Goal: Task Accomplishment & Management: Complete application form

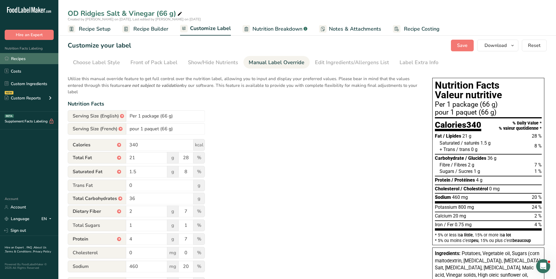
click at [10, 57] on link "Recipes" at bounding box center [29, 58] width 58 height 11
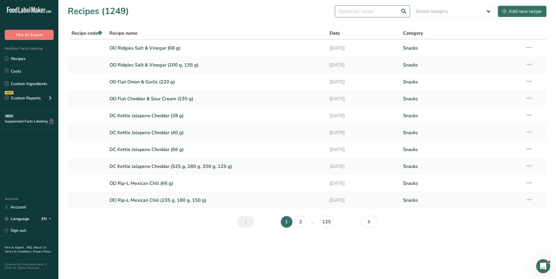
click at [364, 13] on input "text" at bounding box center [372, 12] width 75 height 12
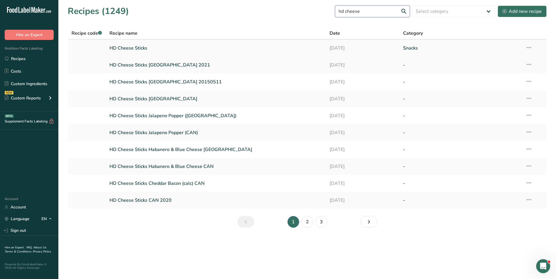
type input "hd cheese"
click at [137, 50] on link "HD Cheese Sticks" at bounding box center [215, 48] width 213 height 12
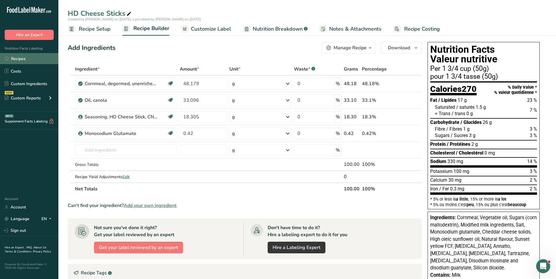
click at [18, 58] on link "Recipes" at bounding box center [29, 58] width 58 height 11
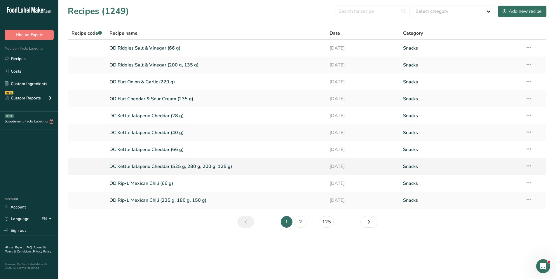
click at [137, 169] on link "DC Kettle Jalapeno Cheddar (525 g, 280 g, 200 g, 125 g)" at bounding box center [215, 166] width 213 height 12
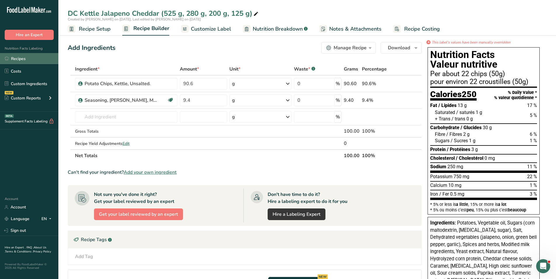
click at [30, 60] on link "Recipes" at bounding box center [29, 58] width 58 height 11
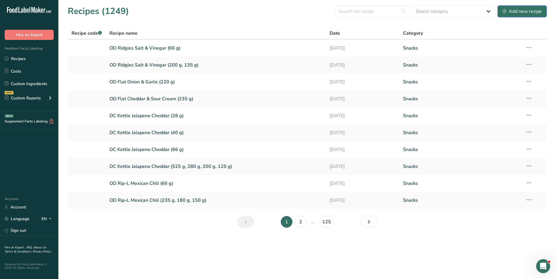
click at [519, 12] on div "Add new recipe" at bounding box center [521, 11] width 39 height 7
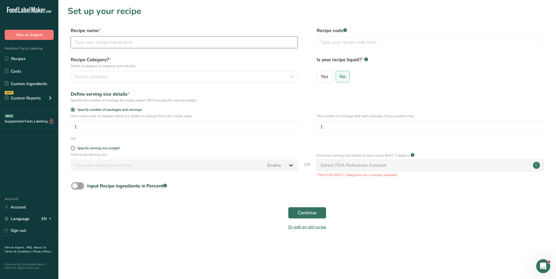
click at [109, 45] on input "text" at bounding box center [184, 42] width 227 height 12
type input "DC Kettle Sea Salt & Malt Vinegar ("
click at [185, 5] on h1 "Set up your recipe" at bounding box center [307, 11] width 479 height 13
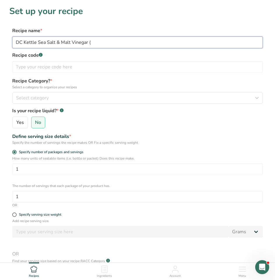
click at [97, 41] on input "DC Kettle Sea Salt & Malt Vinegar (" at bounding box center [137, 42] width 251 height 12
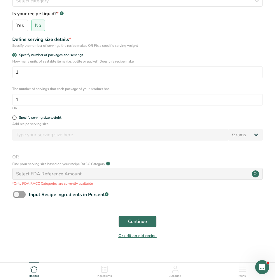
scroll to position [105, 0]
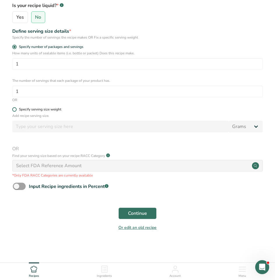
type input "DC Kettle Sea Salt & Malt Vinegar (200 g)"
click at [16, 109] on span at bounding box center [14, 109] width 4 height 4
click at [16, 109] on input "Specify serving size weight" at bounding box center [14, 109] width 4 height 4
radio input "true"
radio input "false"
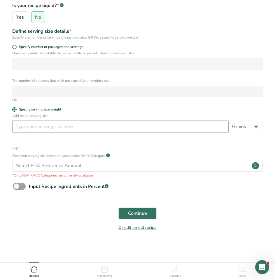
click at [28, 127] on input "number" at bounding box center [120, 127] width 217 height 12
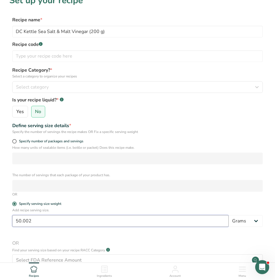
scroll to position [0, 0]
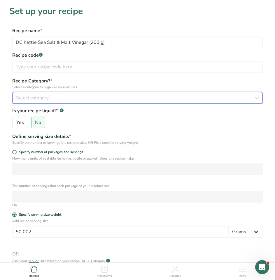
click at [50, 96] on div "Select category" at bounding box center [136, 97] width 240 height 7
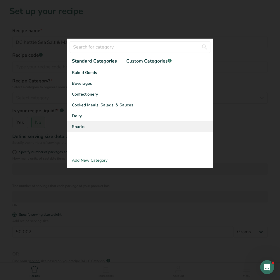
click at [79, 125] on span "Snacks" at bounding box center [78, 126] width 13 height 6
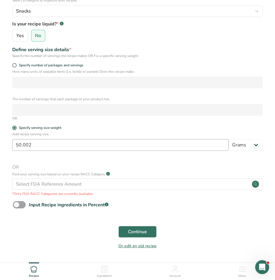
scroll to position [105, 0]
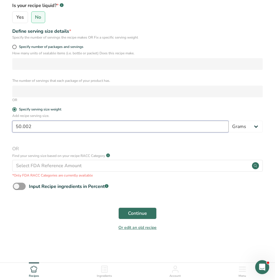
drag, startPoint x: 39, startPoint y: 125, endPoint x: 22, endPoint y: 125, distance: 16.9
click at [22, 125] on input "50.002" at bounding box center [120, 127] width 217 height 12
type input "50"
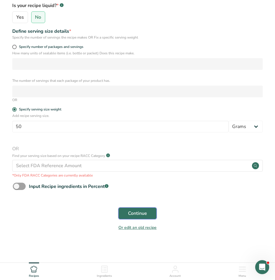
click at [142, 209] on button "Continue" at bounding box center [137, 213] width 38 height 12
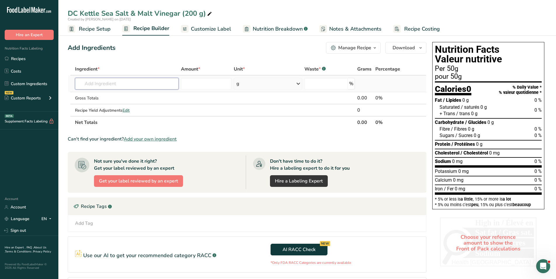
click at [109, 86] on input "text" at bounding box center [127, 84] width 104 height 12
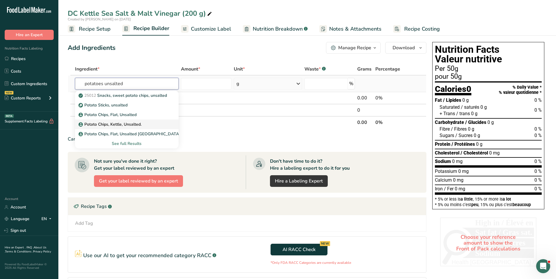
type input "potatoes unsalted"
click at [123, 124] on p "Potato Chips, Kettle, Unsalted." at bounding box center [111, 124] width 62 height 6
type input "Potato Chips, Kettle, Unsalted."
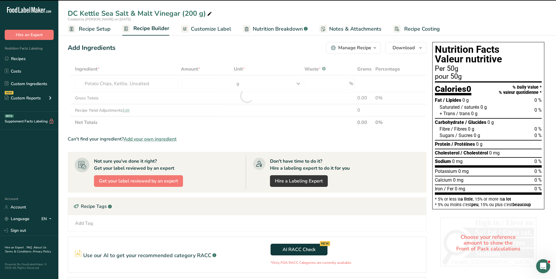
type input "0"
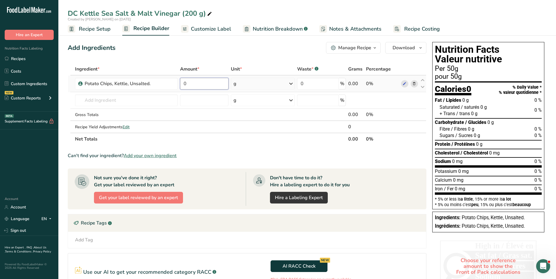
click at [198, 83] on input "0" at bounding box center [204, 84] width 48 height 12
drag, startPoint x: 198, startPoint y: 83, endPoint x: 179, endPoint y: 84, distance: 18.1
click at [179, 84] on td "0" at bounding box center [204, 84] width 51 height 17
type input "93"
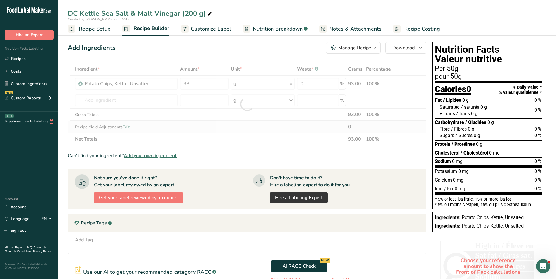
click at [180, 127] on div "Ingredient * Amount * Unit * Waste * .a-a{fill:#347362;}.b-a{fill:#fff;} Grams …" at bounding box center [247, 104] width 359 height 82
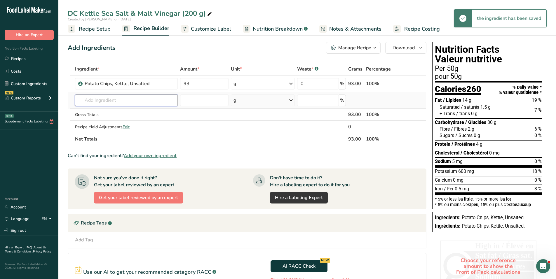
click at [115, 101] on input "text" at bounding box center [126, 101] width 103 height 12
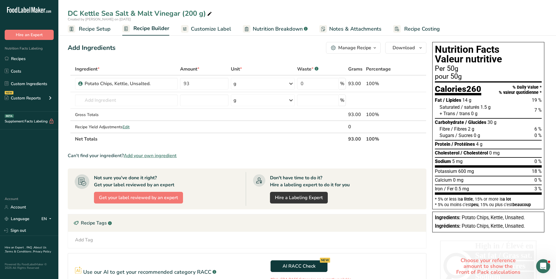
click at [151, 156] on span "Add your own ingredient" at bounding box center [150, 155] width 53 height 7
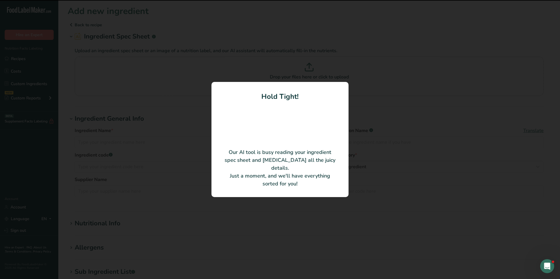
type input "DC SEA SALT MALT VINEGAR FLAVOURED SEASONING"
type input "LA CIE MCCORMICK CANADA CO."
type input "KL9000320017"
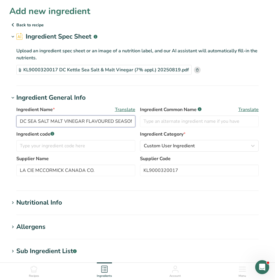
click at [61, 119] on input "DC SEA SALT MALT VINEGAR FLAVOURED SEASONING" at bounding box center [75, 121] width 119 height 12
drag, startPoint x: 20, startPoint y: 122, endPoint x: 205, endPoint y: 125, distance: 185.9
click at [205, 125] on div "Ingredient Name * Translate DC SEA SALT MALT VINEGAR FLAVOURED SEASONING Ingred…" at bounding box center [137, 118] width 242 height 25
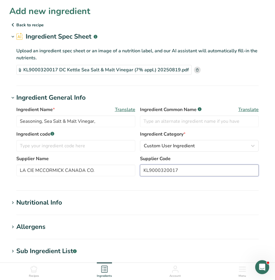
click at [170, 169] on input "KL9000320017" at bounding box center [199, 170] width 119 height 12
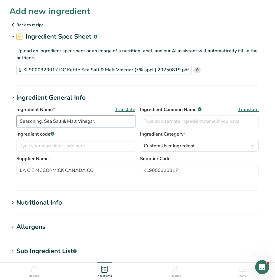
click at [104, 121] on input "Seasoning, Sea Salt & Malt Vinegar," at bounding box center [75, 121] width 119 height 12
paste input "KL9000320017"
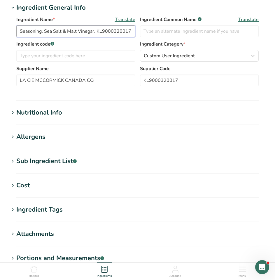
scroll to position [88, 0]
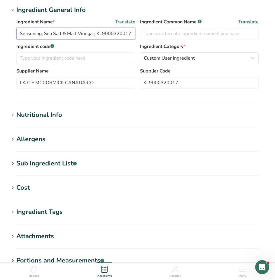
type input "Seasoning, Sea Salt & Malt Vinegar, KL9000320017"
click at [41, 113] on div "Nutritional Info" at bounding box center [39, 115] width 46 height 10
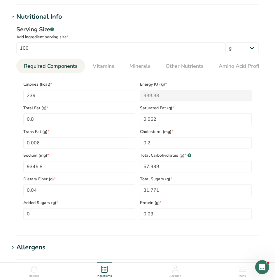
scroll to position [204, 0]
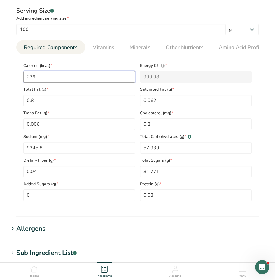
click at [48, 79] on input "239" at bounding box center [79, 77] width 112 height 12
type input "23"
type KJ "96.2"
type input "238"
type KJ "995.8"
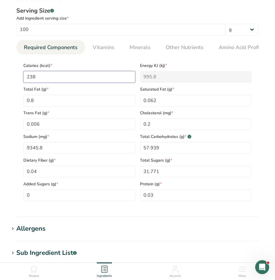
type input "238.9"
type KJ "999.6"
type input "238.99"
type KJ "999.9"
type input "238.996"
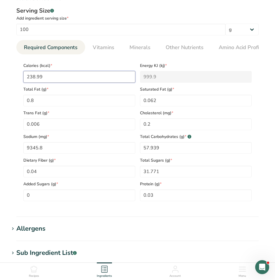
type KJ "1000"
type input "238.996"
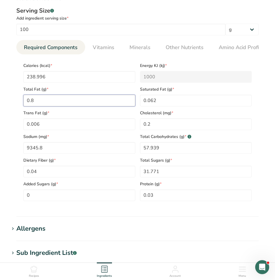
click at [59, 101] on Fat "0.8" at bounding box center [79, 101] width 112 height 12
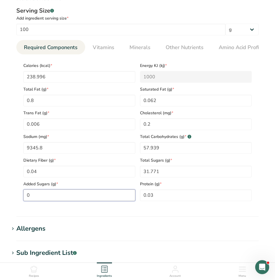
drag, startPoint x: 41, startPoint y: 193, endPoint x: 16, endPoint y: 192, distance: 24.5
click at [16, 192] on section "Calories (kcal) * 238.996 Energy KJ (kj) * 1000 Total Fat (g) * 0.8 Saturated F…" at bounding box center [137, 129] width 242 height 151
type Sugars "31.731"
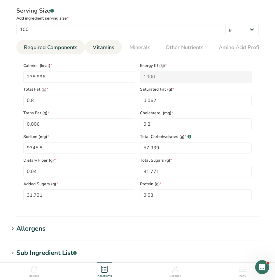
click at [103, 48] on span "Vitamins" at bounding box center [104, 47] width 22 height 8
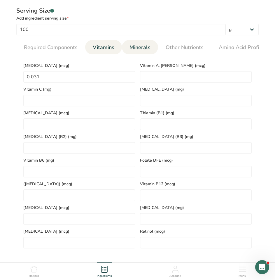
click at [131, 46] on span "Minerals" at bounding box center [140, 47] width 21 height 8
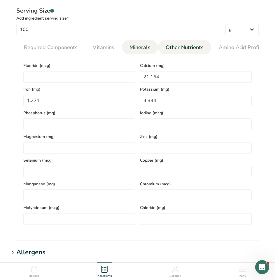
click at [177, 46] on span "Other Nutrients" at bounding box center [185, 47] width 38 height 8
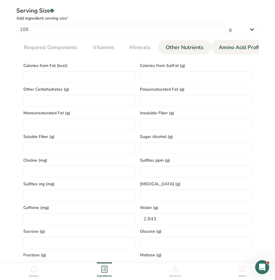
click at [240, 45] on span "Amino Acid Profile" at bounding box center [241, 47] width 45 height 8
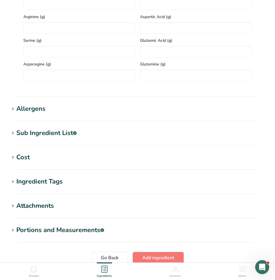
scroll to position [438, 0]
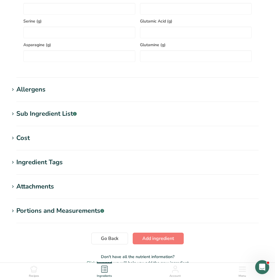
click at [12, 91] on icon at bounding box center [12, 89] width 5 height 8
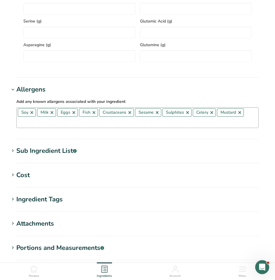
click at [32, 114] on link at bounding box center [31, 112] width 5 height 5
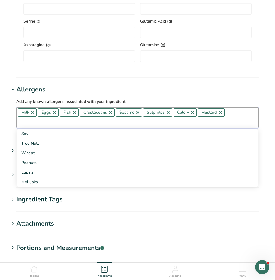
click at [55, 115] on link at bounding box center [54, 112] width 5 height 5
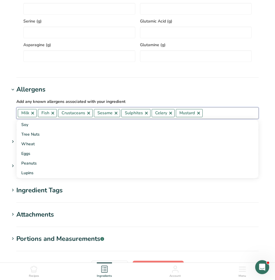
click at [55, 114] on link at bounding box center [52, 113] width 5 height 5
click at [67, 114] on link at bounding box center [68, 113] width 5 height 5
click at [60, 115] on link at bounding box center [60, 113] width 5 height 5
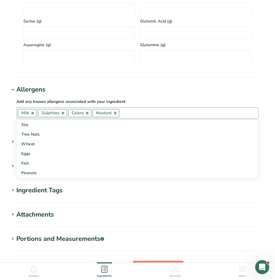
click at [63, 115] on link at bounding box center [63, 113] width 5 height 5
click at [56, 114] on link at bounding box center [57, 113] width 5 height 5
click at [60, 114] on link at bounding box center [60, 113] width 5 height 5
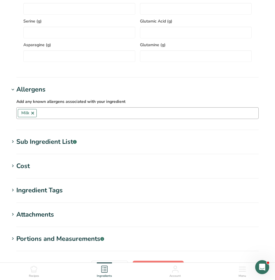
click at [56, 146] on div "Sub Ingredient List .a-a{fill:#347362;}.b-a{fill:#fff;}" at bounding box center [46, 142] width 60 height 10
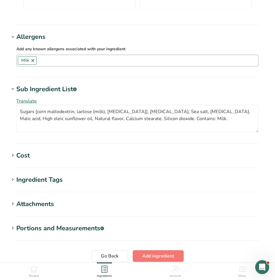
scroll to position [496, 0]
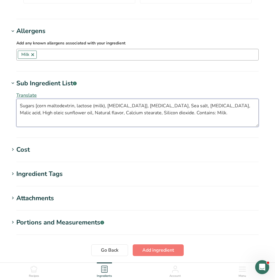
drag, startPoint x: 94, startPoint y: 107, endPoint x: 104, endPoint y: 107, distance: 10.2
click at [104, 107] on textarea "Sugars [corn maltodextrin, lactose (milk), [MEDICAL_DATA]], [MEDICAL_DATA], Sea…" at bounding box center [137, 113] width 242 height 28
drag, startPoint x: 151, startPoint y: 116, endPoint x: 205, endPoint y: 115, distance: 54.3
click at [205, 115] on textarea "Sugars [corn maltodextrin, lactose (milk), [MEDICAL_DATA]], [MEDICAL_DATA], Sea…" at bounding box center [137, 113] width 242 height 28
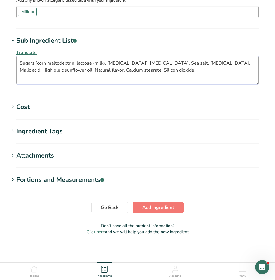
scroll to position [541, 0]
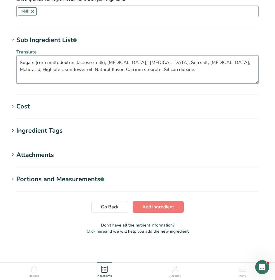
type textarea "Sugars [corn maltodextrin, lactose (milk), [MEDICAL_DATA]], [MEDICAL_DATA], Sea…"
click at [55, 132] on div "Ingredient Tags" at bounding box center [39, 131] width 46 height 10
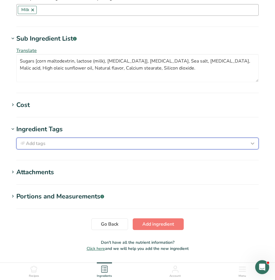
click at [45, 145] on span "Add tags" at bounding box center [36, 143] width 20 height 7
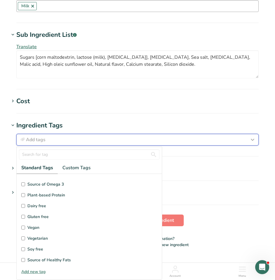
scroll to position [29, 0]
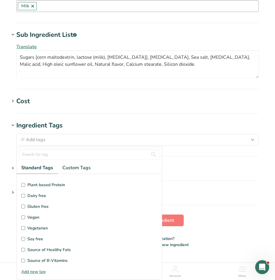
click at [25, 206] on input "Gluten free" at bounding box center [23, 206] width 4 height 4
checkbox input "true"
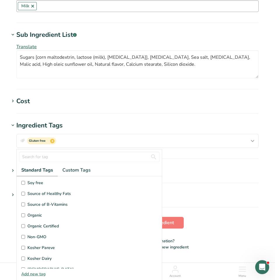
scroll to position [117, 0]
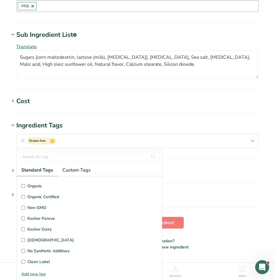
click at [25, 230] on label "Kosher Dairy" at bounding box center [89, 229] width 136 height 6
click at [25, 230] on input "Kosher Dairy" at bounding box center [23, 229] width 4 height 4
checkbox input "true"
click at [183, 154] on section "Ingredient Tags Gluten free x Kosher Dairy x Standard Tags Custom Tags Source o…" at bounding box center [137, 140] width 256 height 38
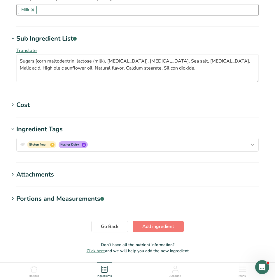
scroll to position [544, 0]
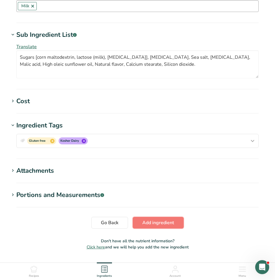
click at [170, 223] on span "Add ingredient" at bounding box center [158, 222] width 32 height 7
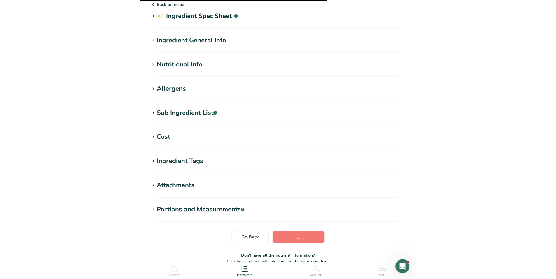
scroll to position [0, 0]
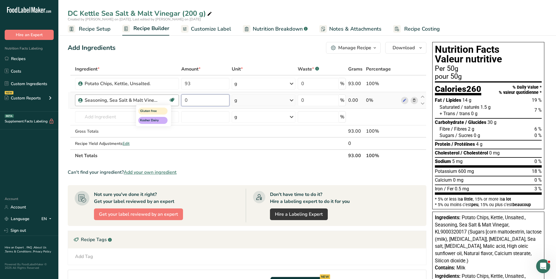
drag, startPoint x: 203, startPoint y: 102, endPoint x: 170, endPoint y: 102, distance: 33.6
click at [170, 102] on tr "Seasoning, Sea Salt & Malt Vinegar, KL9000320017 Gluten free Kosher Dairy 0 g W…" at bounding box center [247, 100] width 358 height 17
type input "7"
click at [104, 34] on link "Recipe Setup" at bounding box center [89, 28] width 43 height 13
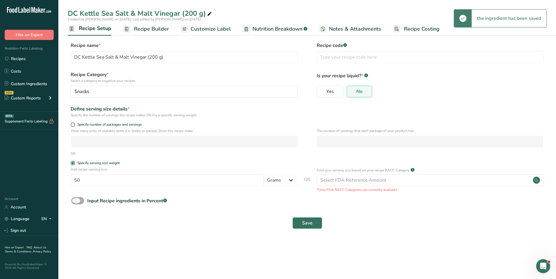
click at [85, 200] on span "Input Recipe ingredients in Percent .a-a{fill:#347362;}.b-a{fill:#fff;}" at bounding box center [125, 201] width 83 height 7
click at [75, 200] on input "Input Recipe ingredients in Percent .a-a{fill:#347362;}.b-a{fill:#fff;}" at bounding box center [73, 201] width 4 height 4
checkbox input "true"
click at [313, 247] on button "Save" at bounding box center [307, 249] width 30 height 12
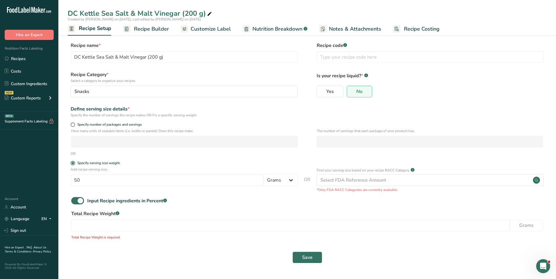
click at [158, 27] on span "Recipe Builder" at bounding box center [151, 29] width 35 height 8
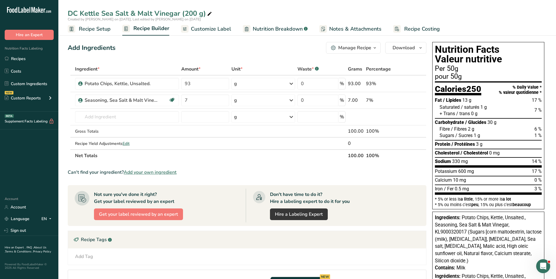
click at [100, 28] on span "Recipe Setup" at bounding box center [95, 29] width 32 height 8
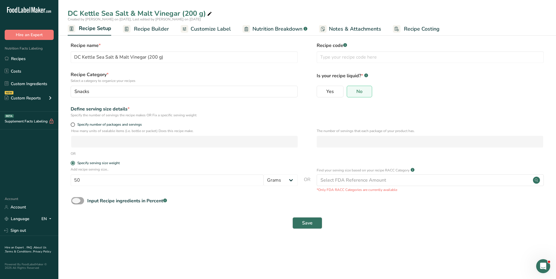
click at [83, 203] on span at bounding box center [77, 200] width 13 height 7
click at [75, 203] on input "Input Recipe ingredients in Percent .a-a{fill:#347362;}.b-a{fill:#fff;}" at bounding box center [73, 201] width 4 height 4
checkbox input "true"
click at [307, 247] on span "Save" at bounding box center [307, 248] width 11 height 7
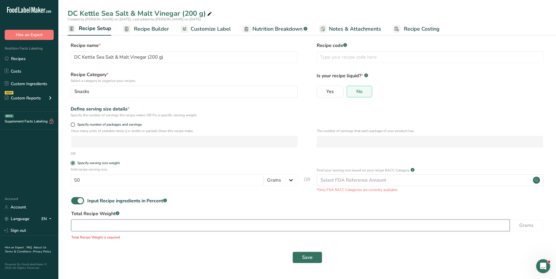
click at [100, 225] on input "number" at bounding box center [290, 226] width 438 height 12
type input "100"
click at [307, 249] on span "Save" at bounding box center [307, 248] width 11 height 7
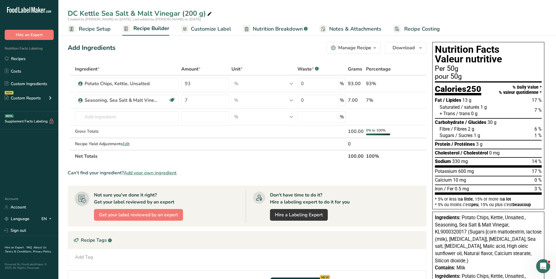
click at [92, 24] on link "Recipe Setup" at bounding box center [89, 28] width 43 height 13
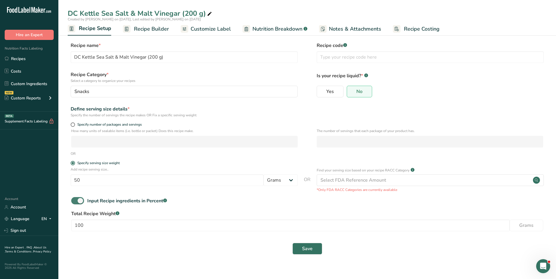
click at [75, 199] on span at bounding box center [77, 200] width 13 height 7
click at [75, 199] on input "Input Recipe ingredients in Percent .a-a{fill:#347362;}.b-a{fill:#fff;}" at bounding box center [73, 201] width 4 height 4
checkbox input "false"
click at [306, 222] on span "Save" at bounding box center [307, 223] width 11 height 7
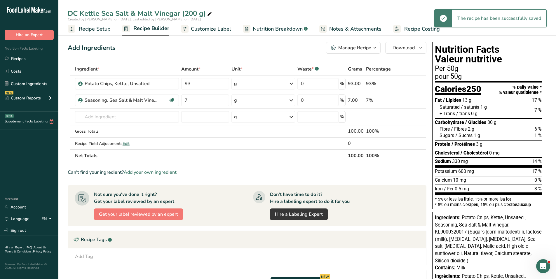
click at [160, 32] on span "Recipe Builder" at bounding box center [151, 29] width 36 height 8
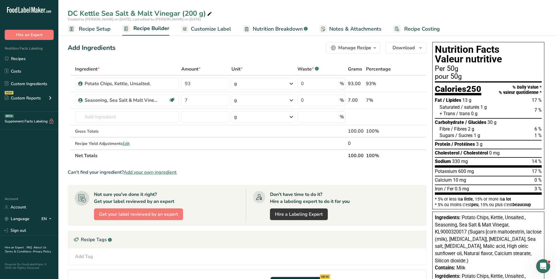
click at [214, 28] on span "Customize Label" at bounding box center [211, 29] width 40 height 8
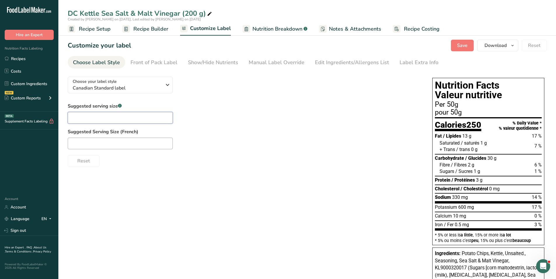
click at [114, 118] on input "text" at bounding box center [120, 118] width 105 height 12
click at [112, 262] on div "Choose your label style Canadian Standard label USA (FDA) Standard FDA label Ta…" at bounding box center [307, 223] width 479 height 303
click at [118, 118] on input "text" at bounding box center [120, 118] width 105 height 12
type input "about 24 chips"
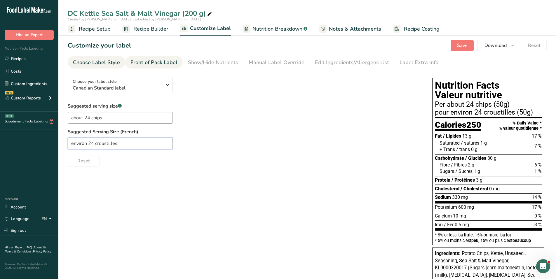
type input "environ 24 croustilles"
click at [169, 63] on div "Front of Pack Label" at bounding box center [153, 63] width 47 height 8
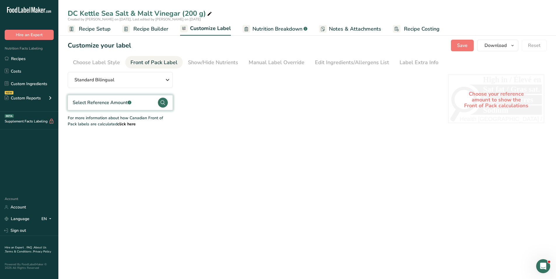
click at [162, 103] on circle at bounding box center [163, 103] width 10 height 10
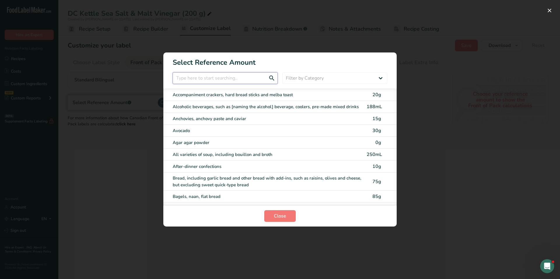
click at [203, 78] on input "FOP Category Selection Modal" at bounding box center [225, 78] width 105 height 12
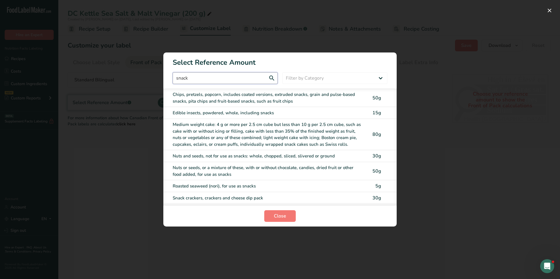
type input "snack"
click at [245, 95] on div "Chips, pretzels, popcorn, includes coated versions, extruded snacks, grain and …" at bounding box center [268, 97] width 191 height 13
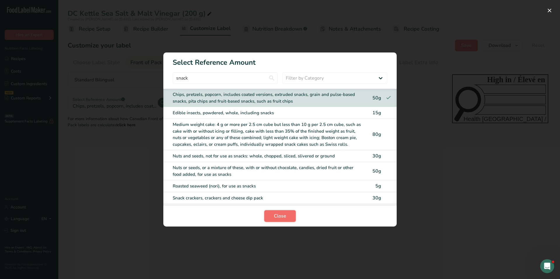
click at [280, 219] on span "Close" at bounding box center [280, 216] width 12 height 7
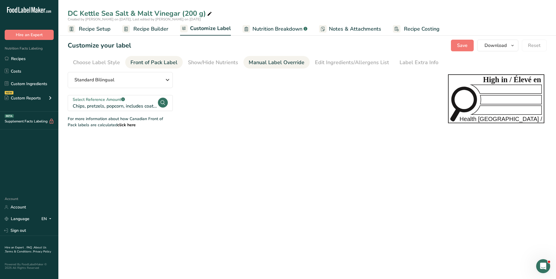
click at [265, 63] on div "Manual Label Override" at bounding box center [277, 63] width 56 height 8
type input "Per about 24 chips (50g)"
type input "pour environ 24 croustilles (50g)"
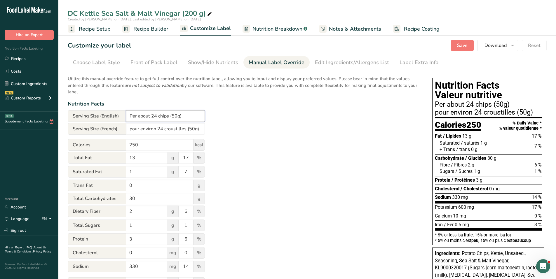
click at [177, 114] on input "Per about 24 chips (50g)" at bounding box center [165, 116] width 79 height 12
type input "Per about 24 chips (50 g)"
click at [194, 128] on input "pour environ 24 croustilles (50g)" at bounding box center [165, 129] width 79 height 12
type input "pour environ 24 croustilles (50 g)"
click at [457, 47] on button "Save" at bounding box center [462, 46] width 23 height 12
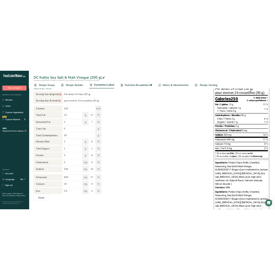
scroll to position [58, 0]
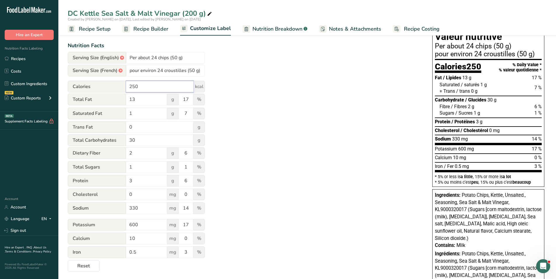
click at [132, 86] on input "250" at bounding box center [159, 87] width 67 height 12
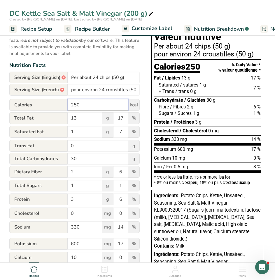
click at [76, 106] on input "250" at bounding box center [98, 105] width 61 height 12
type input "240"
click at [76, 119] on input "13" at bounding box center [85, 118] width 34 height 12
click at [81, 132] on input "1" at bounding box center [85, 132] width 34 height 12
click at [81, 120] on input "13" at bounding box center [85, 118] width 34 height 12
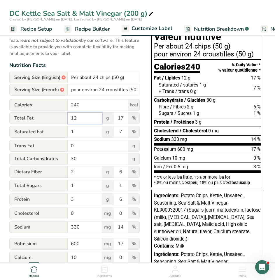
drag, startPoint x: 81, startPoint y: 126, endPoint x: 83, endPoint y: 118, distance: 8.7
click at [83, 118] on input "12" at bounding box center [85, 118] width 34 height 12
type input "13"
click at [88, 142] on input "0" at bounding box center [98, 146] width 61 height 12
click at [84, 134] on input "1" at bounding box center [85, 132] width 34 height 12
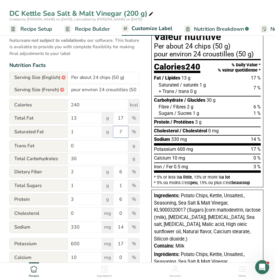
drag, startPoint x: 118, startPoint y: 131, endPoint x: 123, endPoint y: 131, distance: 5.3
click at [123, 131] on input "7" at bounding box center [121, 132] width 15 height 12
type input "5"
click at [83, 156] on input "30" at bounding box center [98, 159] width 61 height 12
drag, startPoint x: 117, startPoint y: 172, endPoint x: 123, endPoint y: 172, distance: 5.9
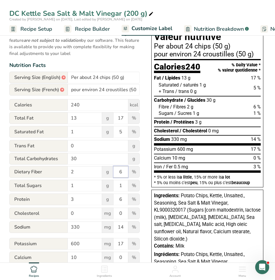
click at [123, 172] on input "6" at bounding box center [121, 172] width 15 height 12
type input "7"
drag, startPoint x: 78, startPoint y: 198, endPoint x: 71, endPoint y: 199, distance: 7.7
click at [71, 199] on input "3" at bounding box center [85, 199] width 34 height 12
type input "4"
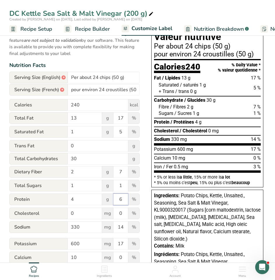
drag, startPoint x: 117, startPoint y: 204, endPoint x: 123, endPoint y: 201, distance: 7.1
click at [123, 201] on input "6" at bounding box center [121, 199] width 15 height 12
type input "8"
click at [81, 215] on input "0" at bounding box center [85, 213] width 34 height 12
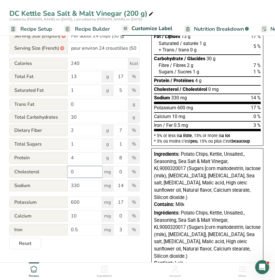
scroll to position [109, 0]
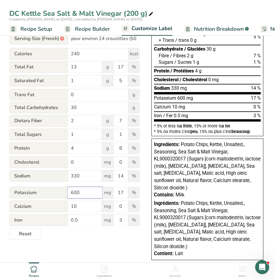
click at [76, 195] on input "600" at bounding box center [85, 192] width 34 height 12
type input "650"
click at [124, 191] on input "17" at bounding box center [121, 192] width 15 height 12
type input "19"
drag, startPoint x: 120, startPoint y: 206, endPoint x: 127, endPoint y: 205, distance: 6.9
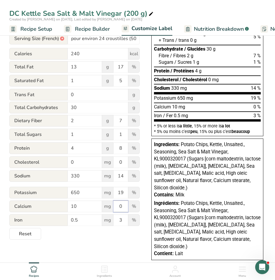
click at [127, 205] on input "0" at bounding box center [121, 206] width 15 height 12
type input "1"
click at [76, 221] on input "0.5" at bounding box center [85, 220] width 34 height 12
type input "0.75"
drag, startPoint x: 121, startPoint y: 219, endPoint x: 118, endPoint y: 220, distance: 3.0
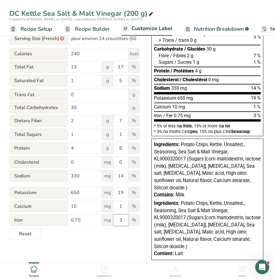
click at [118, 220] on input "3" at bounding box center [121, 220] width 15 height 12
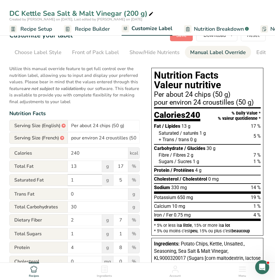
scroll to position [0, 0]
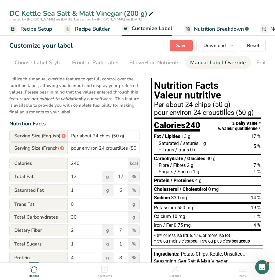
type input "4"
click at [182, 44] on span "Save" at bounding box center [181, 45] width 11 height 7
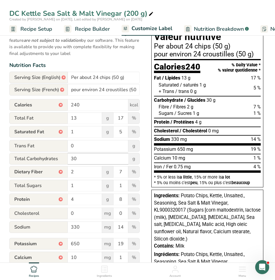
scroll to position [88, 0]
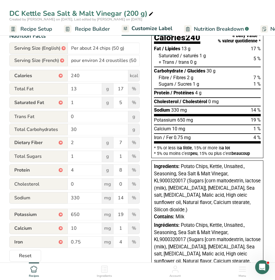
click at [61, 76] on div at bounding box center [60, 75] width 3 height 3
click at [76, 75] on input "240" at bounding box center [98, 76] width 61 height 12
click at [76, 77] on input "240" at bounding box center [98, 76] width 61 height 12
type input "250"
click at [79, 89] on input "13" at bounding box center [85, 89] width 34 height 12
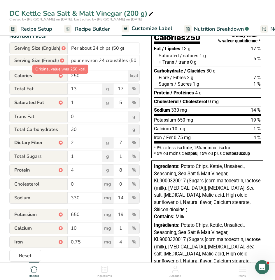
click at [61, 76] on div "*" at bounding box center [61, 76] width 4 height 4
drag, startPoint x: 61, startPoint y: 76, endPoint x: 57, endPoint y: 77, distance: 3.7
click at [57, 77] on span "Calories *" at bounding box center [38, 76] width 58 height 12
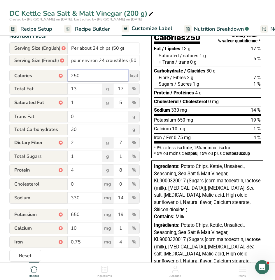
click at [88, 78] on input "250" at bounding box center [98, 76] width 61 height 12
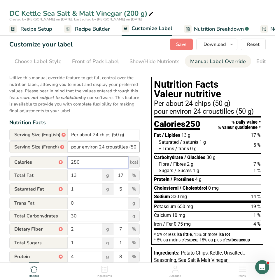
scroll to position [0, 0]
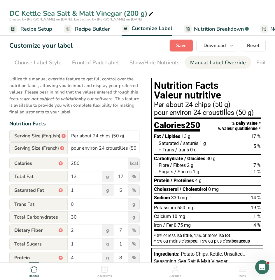
click at [181, 43] on span "Save" at bounding box center [181, 45] width 11 height 7
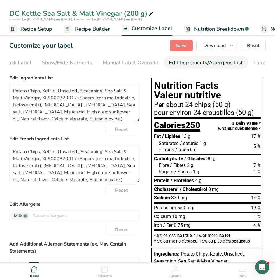
scroll to position [0, 114]
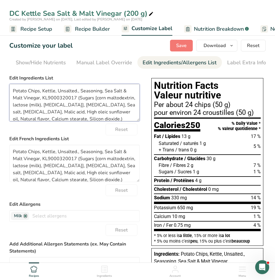
click at [28, 94] on textarea "Potato Chips, Kettle, Unsalted., Seasoning, Sea Salt & Malt Vinegar, KL90003200…" at bounding box center [74, 102] width 130 height 37
drag, startPoint x: 13, startPoint y: 91, endPoint x: 78, endPoint y: 98, distance: 65.8
click at [78, 98] on textarea "Potato Chips, Kettle, Unsalted., Seasoning, Sea Salt & Malt Vinegar, KL90003200…" at bounding box center [74, 102] width 130 height 37
paste textarea "es, Vegetable oil,"
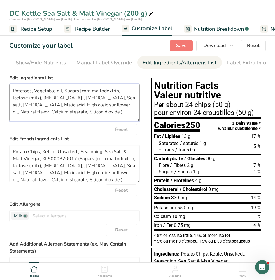
drag, startPoint x: 12, startPoint y: 98, endPoint x: 25, endPoint y: 98, distance: 12.5
click at [25, 98] on textarea "Potatoes, Vegetable oil, Sugars [corn maltodextrin, lactose (milk), [MEDICAL_DA…" at bounding box center [74, 102] width 130 height 37
click at [82, 92] on textarea "Potatoes, Vegetable oil, Sugars [corn maltodextrin, lactose, [MEDICAL_DATA]], […" at bounding box center [74, 102] width 130 height 37
click at [32, 99] on textarea "Potatoes, Vegetable oil, Sugars (corn maltodextrin, lactose, [MEDICAL_DATA]], […" at bounding box center [74, 102] width 130 height 37
click at [43, 113] on textarea "Potatoes, Vegetable oil, Sugars (corn maltodextrin, lactose, [MEDICAL_DATA]), […" at bounding box center [74, 102] width 130 height 37
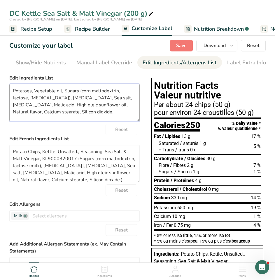
type textarea "Potatoes, Vegetable oil, Sugars (corn maltodextrin, lactose, [MEDICAL_DATA]), […"
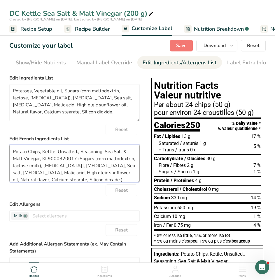
drag, startPoint x: 14, startPoint y: 152, endPoint x: 78, endPoint y: 160, distance: 64.7
click at [78, 160] on textarea "Potato Chips, Kettle, Unsalted., Seasoning, Sea Salt & Malt Vinegar, KL90003200…" at bounding box center [74, 162] width 130 height 37
paste textarea "mmes de terre, Huile végétale,"
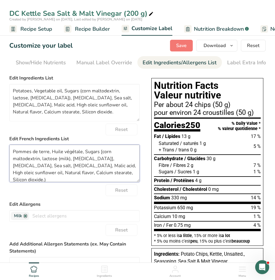
click at [83, 156] on textarea "Pommes de terre, Huile végétale, Sugars [corn maltodextrin, lactose (milk), [ME…" at bounding box center [74, 162] width 130 height 37
click at [83, 153] on textarea "Pommes de terre, Huile végétale, Sugars [corn maltodextrin, lactose (milk), [ME…" at bounding box center [74, 162] width 130 height 37
drag, startPoint x: 83, startPoint y: 153, endPoint x: 129, endPoint y: 177, distance: 51.8
click at [129, 177] on textarea "Pommes de terre, Huile végétale, Sugars [corn maltodextrin, lactose (milk), [ME…" at bounding box center [74, 162] width 130 height 37
paste textarea "cres (lactose, maltodextrine de maïs, [MEDICAL_DATA]), Sel de mer, Acétate de s…"
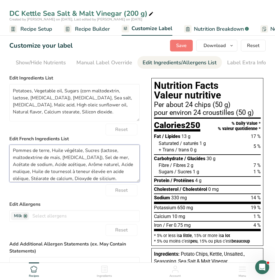
scroll to position [0, 0]
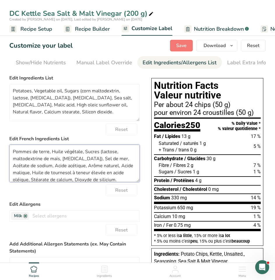
drag, startPoint x: 100, startPoint y: 151, endPoint x: 121, endPoint y: 153, distance: 21.6
click at [121, 153] on textarea "Pommes de terre, Huile végétale, Sucres (lactose, maltodextrine de maïs, [MEDIC…" at bounding box center [74, 162] width 130 height 37
click at [31, 160] on textarea "Pommes de terre, Huile végétale, Sucres (maltodextrine de maïs, [MEDICAL_DATA])…" at bounding box center [74, 162] width 130 height 37
paste textarea "lactose,"
drag, startPoint x: 70, startPoint y: 159, endPoint x: 96, endPoint y: 158, distance: 25.7
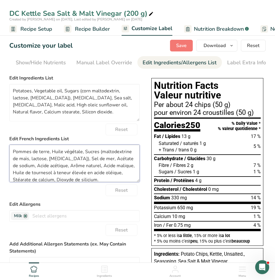
click at [96, 158] on textarea "Pommes de terre, Huile végétale, Sucres (maltodextrine de maïs, lactose, [MEDIC…" at bounding box center [74, 162] width 130 height 37
click at [112, 160] on textarea "Pommes de terre, Huile végétale, Sucres (maltodextrine de maïs, lactose, [MEDIC…" at bounding box center [74, 162] width 130 height 37
paste textarea "Sel de mer,"
drag, startPoint x: 89, startPoint y: 167, endPoint x: 121, endPoint y: 167, distance: 32.1
click at [122, 167] on textarea "Pommes de terre, Huile végétale, Sucres (maltodextrine de maïs, lactose, [MEDIC…" at bounding box center [74, 162] width 130 height 37
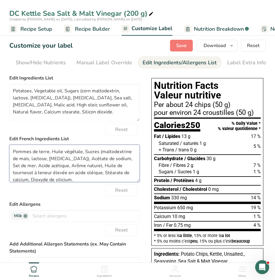
click at [57, 166] on textarea "Pommes de terre, Huile végétale, Sucres (maltodextrine de maïs, lactose, [MEDIC…" at bounding box center [74, 162] width 130 height 37
paste textarea "cide malique, A"
drag, startPoint x: 121, startPoint y: 166, endPoint x: 110, endPoint y: 174, distance: 13.5
click at [110, 174] on textarea "Pommes de terre, Huile végétale, Sucres (maltodextrine de maïs, lactose, [MEDIC…" at bounding box center [74, 162] width 130 height 37
click at [79, 166] on textarea "Pommes de terre, Huile végétale, Sucres (maltodextrine de maïs, lactose, [MEDIC…" at bounding box center [74, 162] width 130 height 37
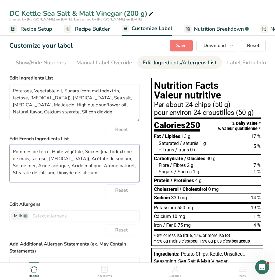
paste textarea "Huile de tournesol à teneur élevée en acide oléique,"
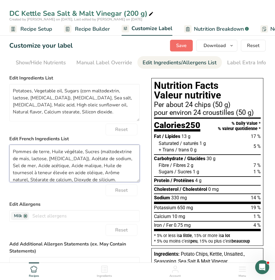
type textarea "Pommes de terre, Huile végétale, Sucres (maltodextrine de maïs, lactose, [MEDIC…"
click at [180, 43] on span "Save" at bounding box center [181, 45] width 11 height 7
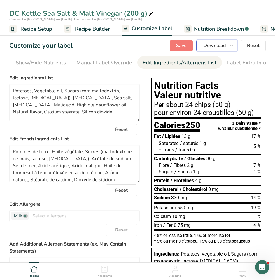
click at [221, 47] on span "Download" at bounding box center [215, 45] width 22 height 7
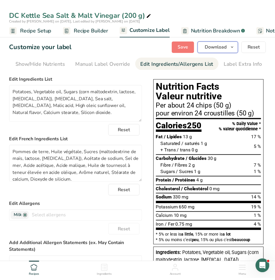
scroll to position [0, 109]
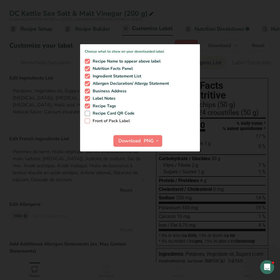
click at [88, 121] on span at bounding box center [87, 120] width 5 height 5
click at [88, 121] on input "Front of Pack Label" at bounding box center [87, 121] width 4 height 4
checkbox input "true"
click at [157, 141] on icon "button" at bounding box center [157, 140] width 5 height 7
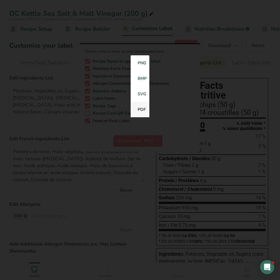
click at [139, 111] on link "PDF" at bounding box center [139, 109] width 19 height 15
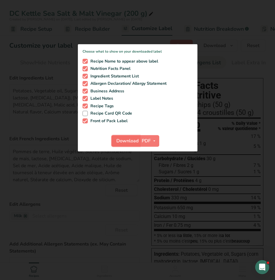
click at [133, 142] on span "Download" at bounding box center [127, 140] width 22 height 7
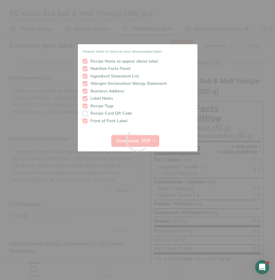
scroll to position [0, 0]
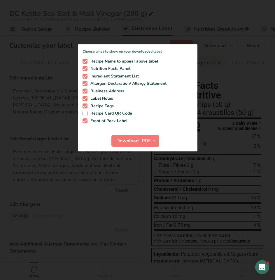
click at [220, 70] on div at bounding box center [137, 140] width 275 height 280
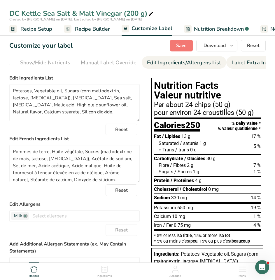
click at [244, 62] on div "Label Extra Info" at bounding box center [251, 63] width 39 height 8
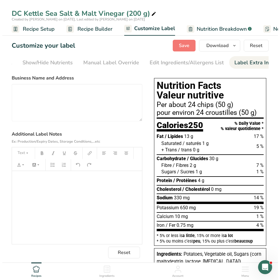
scroll to position [0, 114]
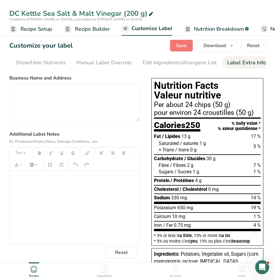
click at [23, 181] on p "﻿" at bounding box center [75, 178] width 124 height 7
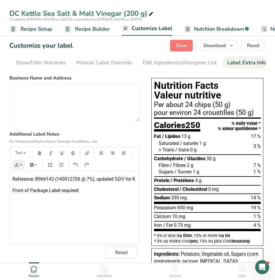
click at [68, 178] on span "Reference: B966143 (140012706 @ 7%), updated %DV for K" at bounding box center [74, 179] width 123 height 6
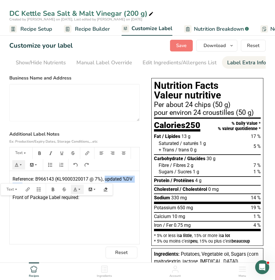
drag, startPoint x: 106, startPoint y: 179, endPoint x: 78, endPoint y: 184, distance: 27.6
click at [78, 184] on p "Reference: B966143 (KL9000320017 @ 7%), updated %DV for K" at bounding box center [75, 182] width 124 height 14
click at [52, 199] on span "Front of Package Label required:" at bounding box center [46, 197] width 67 height 6
click at [182, 43] on span "Save" at bounding box center [181, 45] width 11 height 7
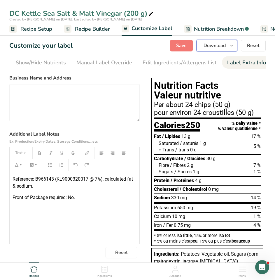
click at [224, 44] on span "Download" at bounding box center [215, 45] width 22 height 7
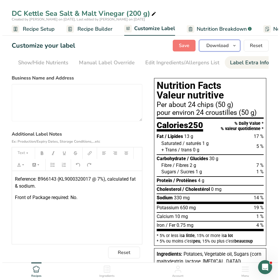
scroll to position [0, 109]
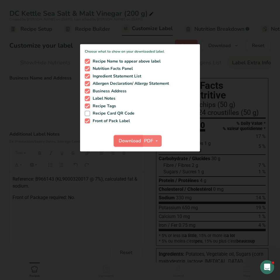
click at [139, 137] on span "Download" at bounding box center [129, 140] width 22 height 7
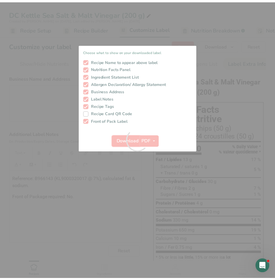
scroll to position [0, 0]
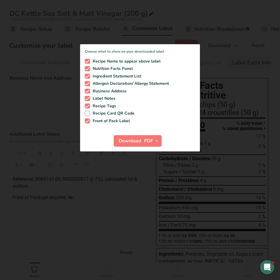
click at [231, 25] on div at bounding box center [140, 140] width 280 height 280
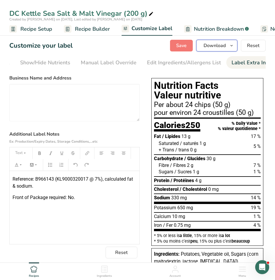
click at [223, 48] on span "Download" at bounding box center [215, 45] width 22 height 7
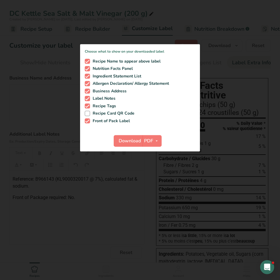
click at [210, 32] on div at bounding box center [140, 140] width 280 height 280
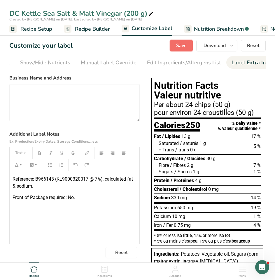
click at [184, 46] on span "Save" at bounding box center [181, 45] width 11 height 7
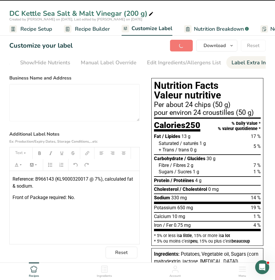
click at [83, 29] on span "Recipe Builder" at bounding box center [92, 29] width 35 height 8
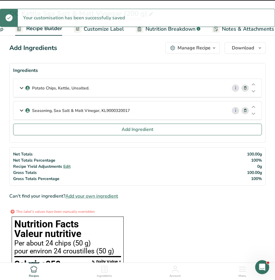
scroll to position [0, 56]
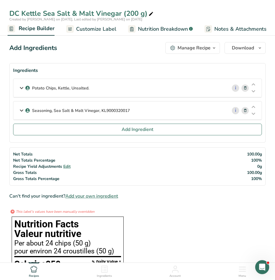
click at [197, 49] on div "Manage Recipe" at bounding box center [194, 47] width 33 height 7
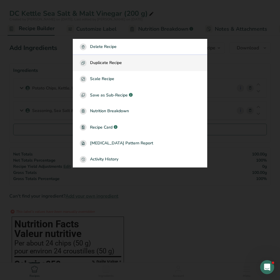
click at [114, 61] on span "Duplicate Recipe" at bounding box center [106, 63] width 32 height 7
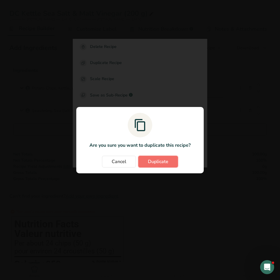
click at [162, 161] on span "Duplicate" at bounding box center [158, 161] width 20 height 7
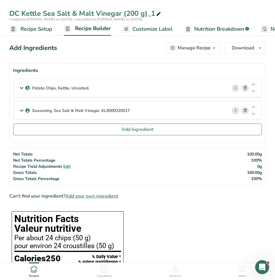
click at [156, 13] on icon at bounding box center [158, 14] width 5 height 8
drag, startPoint x: 127, startPoint y: 14, endPoint x: 164, endPoint y: 14, distance: 37.1
click at [164, 14] on input "DC Kettle Sea Salt & Malt Vinegar (200 g)_1" at bounding box center [137, 13] width 256 height 11
type input "DC Kettle Sea Salt & Malt Vinegar (66 g)"
click at [32, 28] on span "Recipe Setup" at bounding box center [36, 29] width 32 height 8
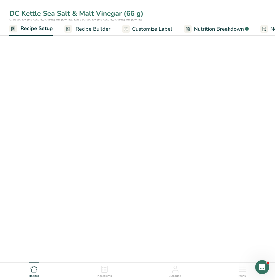
scroll to position [0, 2]
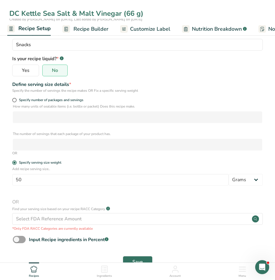
type input "DC Kettle Sea Salt & Malt Vinegar (66 g)"
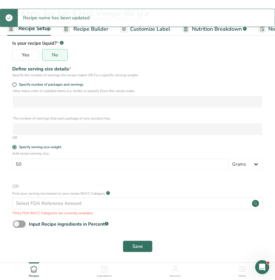
scroll to position [86, 0]
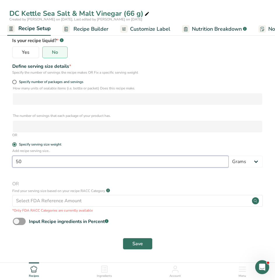
drag, startPoint x: 4, startPoint y: 162, endPoint x: 0, endPoint y: 162, distance: 4.7
click at [0, 162] on html "DC Kettle Sea Salt & Malt Vinegar (66 g) Created by [PERSON_NAME] on [DATE], La…" at bounding box center [137, 97] width 275 height 366
type input "66"
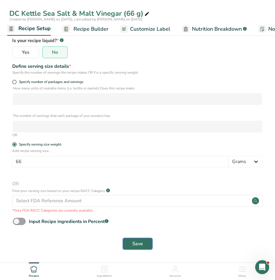
click at [130, 239] on button "Save" at bounding box center [138, 244] width 30 height 12
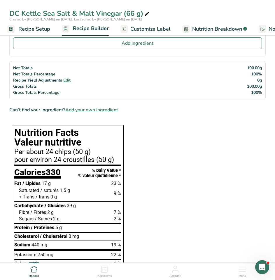
click at [145, 31] on span "Customize Label" at bounding box center [150, 29] width 40 height 8
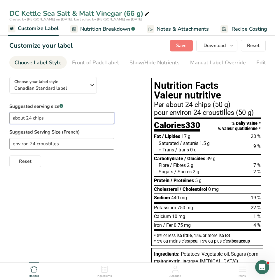
drag, startPoint x: 61, startPoint y: 118, endPoint x: 0, endPoint y: 117, distance: 61.3
click at [0, 117] on html "DC Kettle Sea Salt & Malt Vinegar (66 g) Created by [PERSON_NAME] on [DATE], La…" at bounding box center [137, 202] width 275 height 405
type input "1 package"
click at [57, 149] on input "environ 24 croustilles" at bounding box center [61, 144] width 105 height 12
drag, startPoint x: 63, startPoint y: 146, endPoint x: 0, endPoint y: 144, distance: 63.0
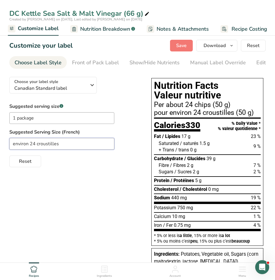
click at [0, 144] on html "DC Kettle Sea Salt & Malt Vinegar (66 g) Created by [PERSON_NAME] on [DATE], La…" at bounding box center [137, 202] width 275 height 405
type input "1 paquet"
click at [180, 46] on span "Save" at bounding box center [181, 45] width 11 height 7
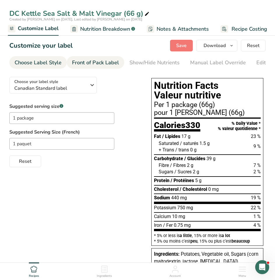
click at [104, 63] on div "Front of Pack Label" at bounding box center [95, 63] width 47 height 8
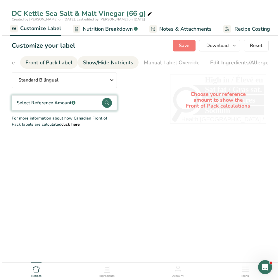
scroll to position [0, 57]
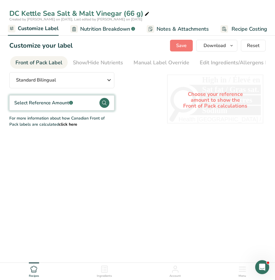
click at [103, 102] on icon at bounding box center [104, 102] width 4 height 5
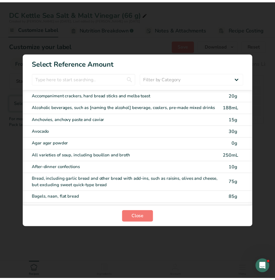
scroll to position [0, 111]
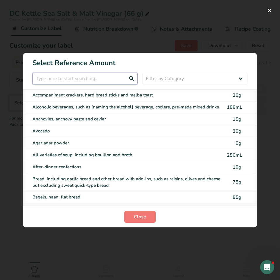
click at [85, 82] on input "FOP Category Selection Modal" at bounding box center [84, 79] width 105 height 12
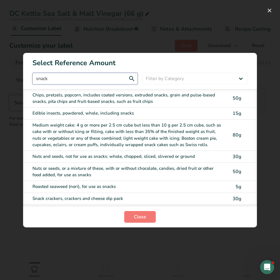
type input "snack"
click at [95, 98] on div "Chips, pretzels, popcorn, includes coated versions, extruded snacks, grain and …" at bounding box center [127, 98] width 191 height 13
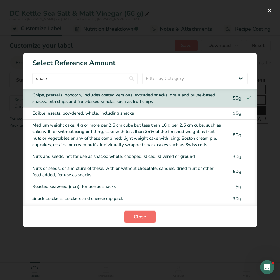
click at [141, 212] on button "Close" at bounding box center [140, 217] width 32 height 12
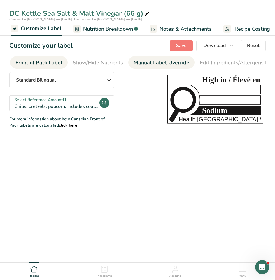
click at [142, 60] on div "Manual Label Override" at bounding box center [162, 63] width 56 height 8
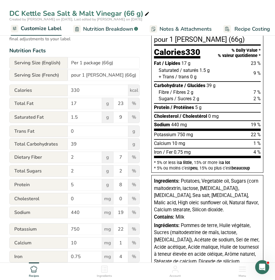
scroll to position [68, 0]
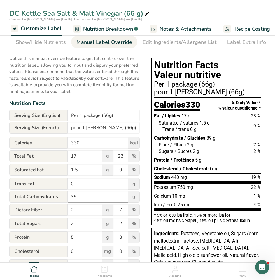
scroll to position [39, 0]
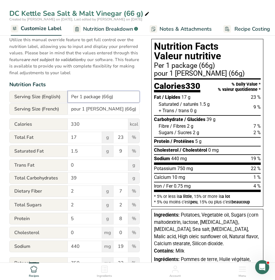
click at [110, 97] on input "Per 1 package (66g)" at bounding box center [104, 97] width 72 height 12
type input "Per 1 package (66 g)"
click at [109, 110] on input "pour 1 [PERSON_NAME] (66g)" at bounding box center [104, 109] width 72 height 12
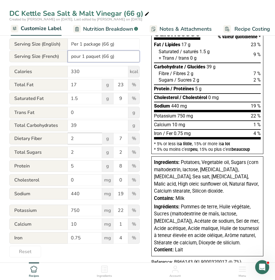
scroll to position [97, 0]
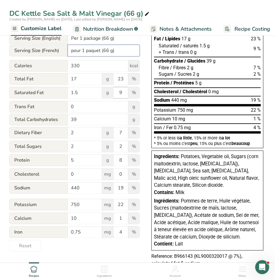
type input "pour 1 paquet (66 g)"
drag, startPoint x: 118, startPoint y: 94, endPoint x: 127, endPoint y: 95, distance: 9.1
click at [127, 95] on input "9" at bounding box center [121, 93] width 15 height 12
type input "8"
drag, startPoint x: 80, startPoint y: 118, endPoint x: 117, endPoint y: 117, distance: 37.4
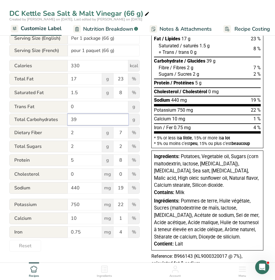
click at [69, 118] on input "39" at bounding box center [98, 120] width 61 height 12
type input "40"
drag, startPoint x: 81, startPoint y: 148, endPoint x: 53, endPoint y: 146, distance: 28.1
click at [53, 146] on div "Total Sugars 2 g 2 %" at bounding box center [74, 146] width 130 height 12
type input "1"
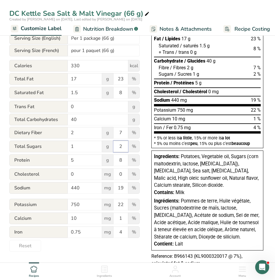
drag, startPoint x: 123, startPoint y: 146, endPoint x: 118, endPoint y: 147, distance: 5.3
click at [118, 147] on input "2" at bounding box center [121, 146] width 15 height 12
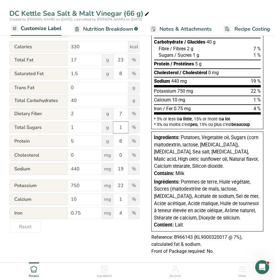
scroll to position [127, 0]
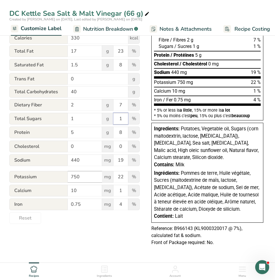
type input "1"
drag, startPoint x: 74, startPoint y: 177, endPoint x: 69, endPoint y: 176, distance: 4.5
click at [69, 176] on input "750" at bounding box center [85, 177] width 34 height 12
type input "850"
drag, startPoint x: 121, startPoint y: 176, endPoint x: 124, endPoint y: 176, distance: 3.8
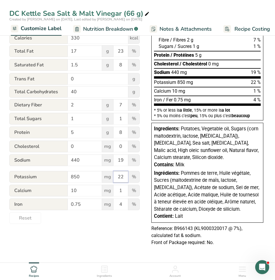
click at [124, 176] on input "22" at bounding box center [121, 177] width 15 height 12
type input "25"
drag, startPoint x: 83, startPoint y: 202, endPoint x: 65, endPoint y: 203, distance: 17.5
click at [65, 203] on div "Iron 0.75 mg 4 %" at bounding box center [74, 204] width 130 height 12
type input "1"
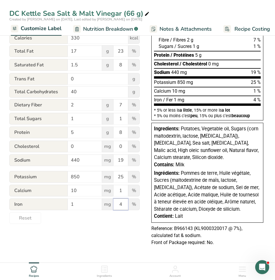
drag, startPoint x: 121, startPoint y: 205, endPoint x: 117, endPoint y: 205, distance: 4.1
click at [117, 205] on input "4" at bounding box center [121, 204] width 15 height 12
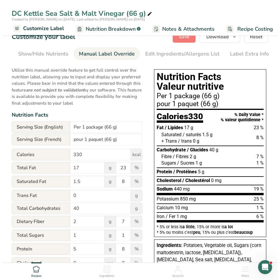
scroll to position [0, 0]
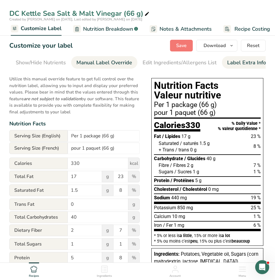
type input "6"
click at [251, 61] on div "Label Extra Info" at bounding box center [246, 63] width 39 height 8
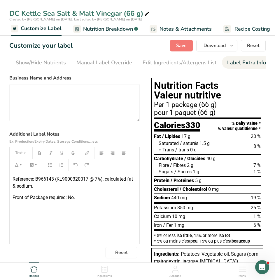
click at [71, 197] on span "Front of Package required: No." at bounding box center [44, 197] width 62 height 6
click at [71, 196] on span "Front of Package required: No." at bounding box center [44, 197] width 62 height 6
click at [185, 45] on span "Save" at bounding box center [181, 45] width 11 height 7
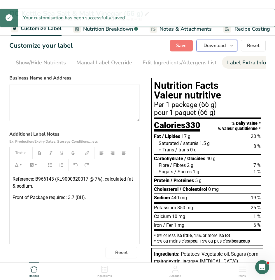
click at [231, 46] on icon "button" at bounding box center [231, 45] width 5 height 7
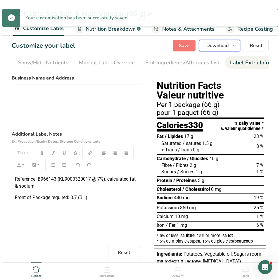
scroll to position [0, 109]
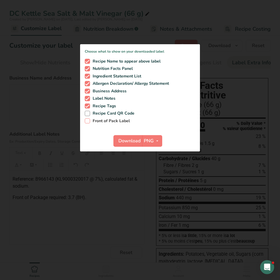
click at [91, 121] on span "Front of Pack Label" at bounding box center [110, 120] width 40 height 5
click at [88, 121] on input "Front of Pack Label" at bounding box center [87, 121] width 4 height 4
checkbox input "true"
click at [139, 139] on span "Download" at bounding box center [129, 140] width 22 height 7
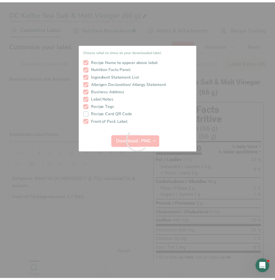
scroll to position [0, 0]
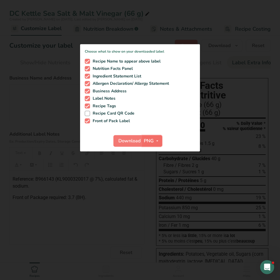
click at [156, 139] on icon "button" at bounding box center [157, 140] width 5 height 7
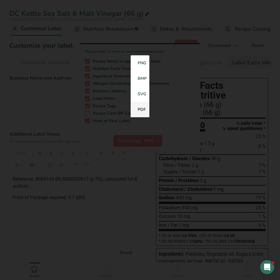
click at [143, 110] on link "PDF" at bounding box center [139, 109] width 19 height 15
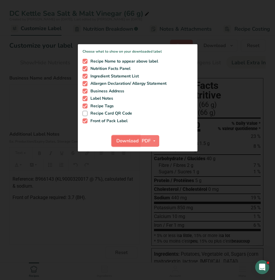
click at [136, 139] on span "Download" at bounding box center [127, 140] width 22 height 7
click at [193, 159] on div at bounding box center [137, 140] width 275 height 280
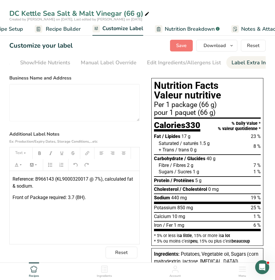
click at [62, 32] on span "Recipe Builder" at bounding box center [63, 29] width 35 height 8
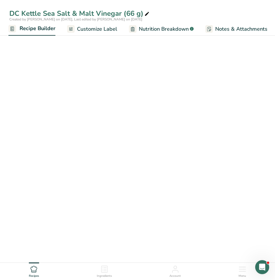
scroll to position [0, 56]
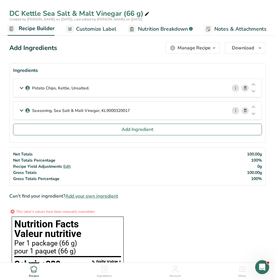
click at [191, 49] on div "Manage Recipe" at bounding box center [194, 47] width 33 height 7
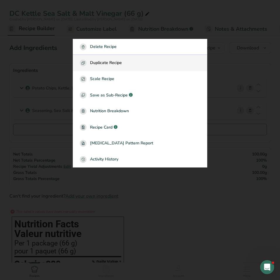
click at [109, 66] on button "Duplicate Recipe" at bounding box center [140, 63] width 134 height 16
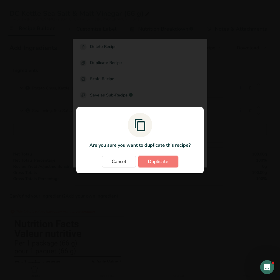
click at [151, 161] on span "Duplicate" at bounding box center [158, 161] width 20 height 7
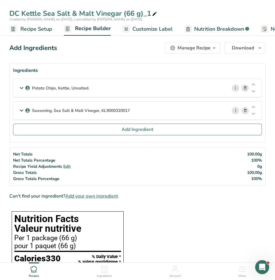
click at [40, 28] on span "Recipe Setup" at bounding box center [36, 29] width 32 height 8
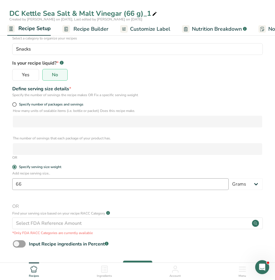
scroll to position [86, 0]
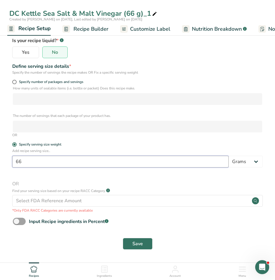
drag, startPoint x: 35, startPoint y: 159, endPoint x: 15, endPoint y: 159, distance: 20.4
click at [15, 159] on input "66" at bounding box center [120, 162] width 217 height 12
type input "40"
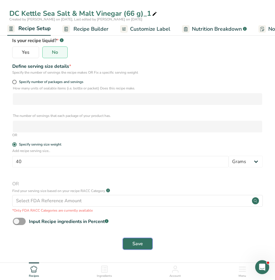
click at [142, 241] on span "Save" at bounding box center [137, 243] width 11 height 7
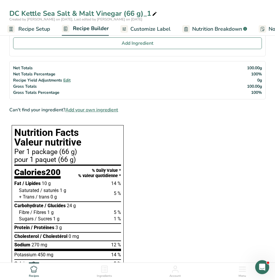
click at [153, 28] on span "Customize Label" at bounding box center [150, 29] width 40 height 8
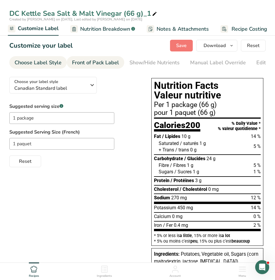
click at [106, 62] on div "Front of Pack Label" at bounding box center [95, 63] width 47 height 8
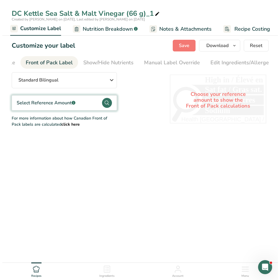
scroll to position [0, 57]
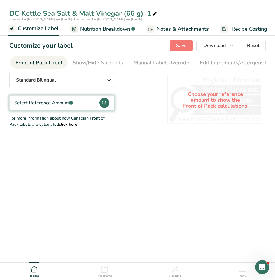
click at [105, 104] on circle at bounding box center [105, 103] width 10 height 10
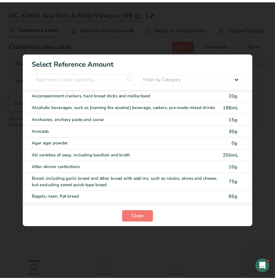
scroll to position [0, 111]
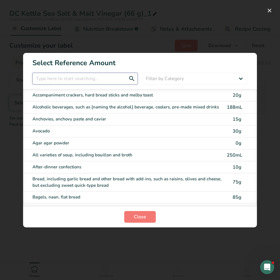
click at [88, 78] on input "FOP Category Selection Modal" at bounding box center [84, 79] width 105 height 12
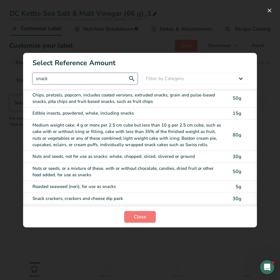
type input "snack"
click at [92, 98] on div "Chips, pretzels, popcorn, includes coated versions, extruded snacks, grain and …" at bounding box center [127, 98] width 191 height 13
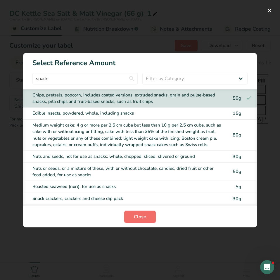
click at [137, 215] on span "Close" at bounding box center [140, 216] width 12 height 7
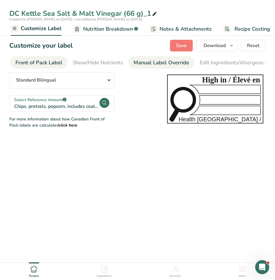
click at [158, 61] on div "Manual Label Override" at bounding box center [162, 63] width 56 height 8
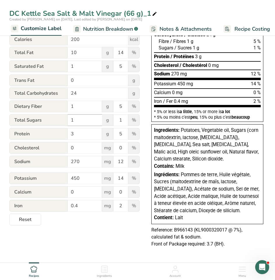
scroll to position [127, 0]
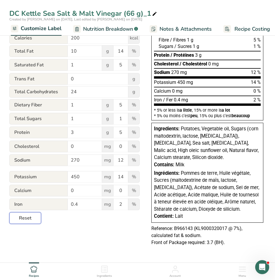
click at [26, 217] on span "Reset" at bounding box center [25, 217] width 13 height 7
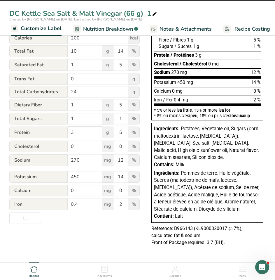
type input "Per 1 package (40g)"
type input "pour 1 paquet (40g)"
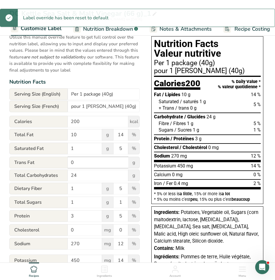
scroll to position [39, 0]
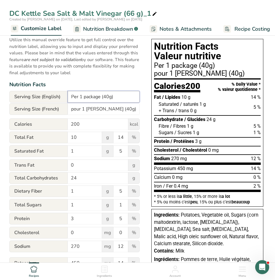
click at [110, 99] on input "Per 1 package (40g)" at bounding box center [104, 97] width 72 height 12
type input "Per 1 package (40 g)"
click at [110, 110] on input "pour 1 paquet (40g)" at bounding box center [104, 109] width 72 height 12
type input "pour 1 paquet (40 g)"
drag, startPoint x: 121, startPoint y: 137, endPoint x: 126, endPoint y: 137, distance: 4.4
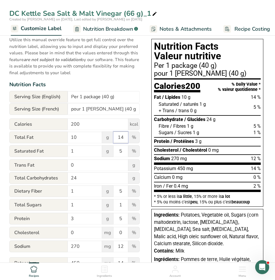
click at [126, 137] on input "14" at bounding box center [121, 137] width 15 height 12
type input "13"
drag, startPoint x: 117, startPoint y: 190, endPoint x: 122, endPoint y: 191, distance: 4.9
click at [122, 191] on input "5" at bounding box center [121, 191] width 15 height 12
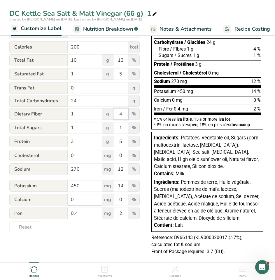
scroll to position [127, 0]
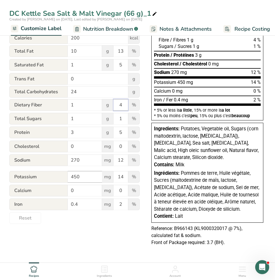
type input "4"
drag, startPoint x: 75, startPoint y: 176, endPoint x: 62, endPoint y: 177, distance: 13.8
click at [62, 177] on div "Potassium 450 mg 14 %" at bounding box center [74, 177] width 130 height 12
type input "500"
drag, startPoint x: 125, startPoint y: 174, endPoint x: 110, endPoint y: 176, distance: 15.9
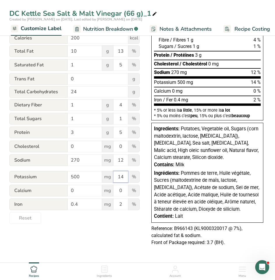
click at [109, 176] on div "Potassium 500 mg 14 %" at bounding box center [74, 177] width 130 height 12
type input "15"
click at [72, 188] on input "0" at bounding box center [85, 190] width 34 height 12
type input "10"
drag, startPoint x: 125, startPoint y: 188, endPoint x: 121, endPoint y: 188, distance: 3.8
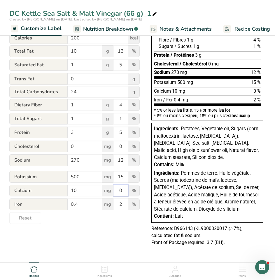
click at [121, 188] on input "0" at bounding box center [121, 190] width 15 height 12
drag, startPoint x: 120, startPoint y: 188, endPoint x: 125, endPoint y: 190, distance: 5.7
click at [125, 190] on input "0" at bounding box center [121, 190] width 15 height 12
type input "1"
drag, startPoint x: 75, startPoint y: 205, endPoint x: 80, endPoint y: 205, distance: 4.4
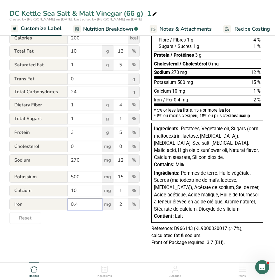
click at [79, 205] on input "0.4" at bounding box center [85, 204] width 34 height 12
type input "0.5"
drag, startPoint x: 120, startPoint y: 207, endPoint x: 124, endPoint y: 207, distance: 4.1
click at [124, 207] on input "2" at bounding box center [121, 204] width 15 height 12
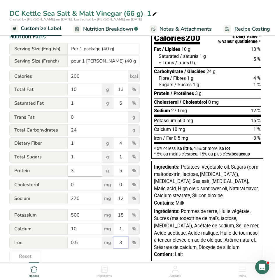
scroll to position [97, 0]
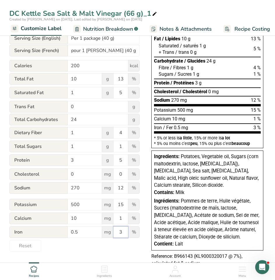
type input "3"
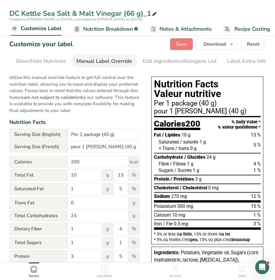
scroll to position [0, 0]
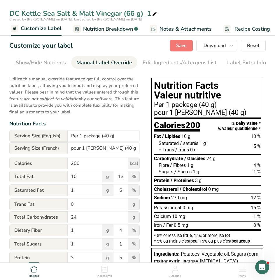
click at [154, 12] on icon at bounding box center [154, 14] width 5 height 8
drag, startPoint x: 126, startPoint y: 15, endPoint x: 159, endPoint y: 14, distance: 32.7
click at [159, 14] on input "DC Kettle Sea Salt & Malt Vinegar (66 g)_1" at bounding box center [137, 13] width 256 height 11
type input "DC Kettle Sea Salt & Malt Vinegar (40 g)"
click at [178, 45] on span "Save" at bounding box center [181, 45] width 11 height 7
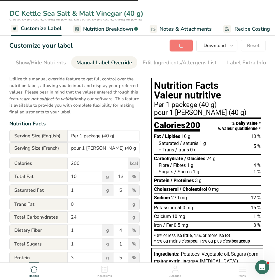
type input "Per 1 package (40 g)"
type input "pour 1 paquet (40 g)"
type input "13"
type input "4"
type input "500"
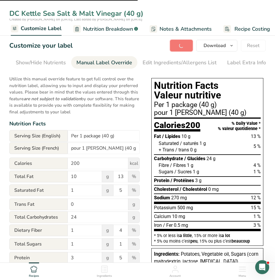
type input "15"
type input "10"
type input "1"
type input "0.5"
type input "3"
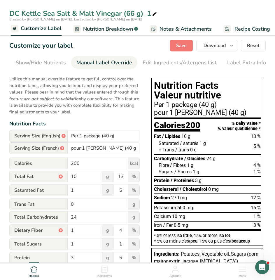
click at [154, 13] on icon at bounding box center [154, 14] width 5 height 8
drag, startPoint x: 126, startPoint y: 12, endPoint x: 170, endPoint y: 15, distance: 43.6
click at [170, 15] on input "DC Kettle Sea Salt & Malt Vinegar (66 g)_1" at bounding box center [137, 13] width 256 height 11
type input "DC Kettle Sea Salt & Malt Vinegar (40 g)"
click at [178, 42] on button "Save" at bounding box center [181, 46] width 23 height 12
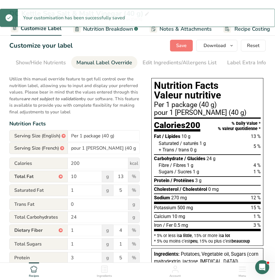
click at [142, 50] on div "Customize your label Save Download Choose what to show on your downloaded label…" at bounding box center [137, 46] width 256 height 12
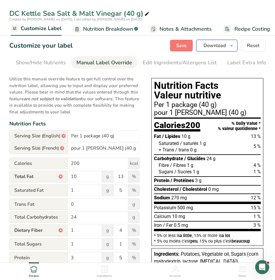
click at [231, 47] on icon "button" at bounding box center [231, 45] width 5 height 7
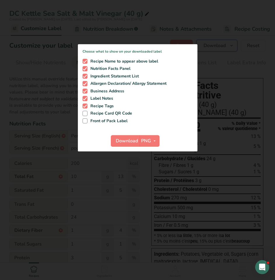
scroll to position [0, 109]
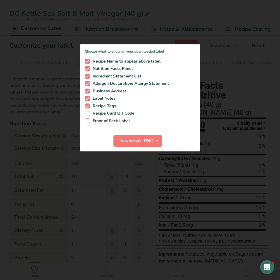
click at [89, 122] on span at bounding box center [87, 120] width 5 height 5
click at [88, 122] on input "Front of Pack Label" at bounding box center [87, 121] width 4 height 4
checkbox input "true"
click at [143, 140] on button "PNG" at bounding box center [152, 141] width 20 height 12
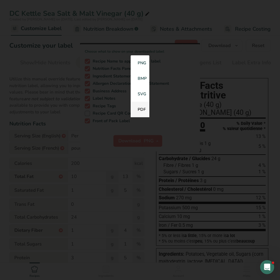
click at [142, 109] on link "PDF" at bounding box center [139, 109] width 19 height 15
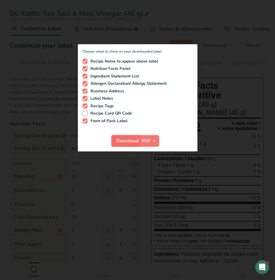
click at [138, 139] on span "Download" at bounding box center [127, 140] width 22 height 7
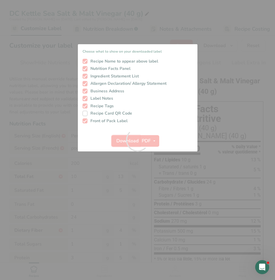
scroll to position [0, 0]
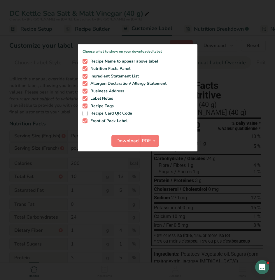
scroll to position [0, 109]
click at [234, 75] on div at bounding box center [137, 140] width 275 height 280
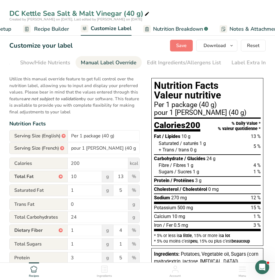
click at [62, 32] on span "Recipe Builder" at bounding box center [51, 29] width 35 height 8
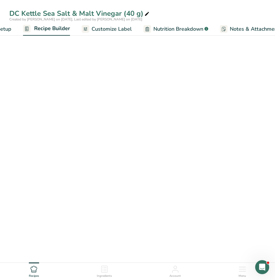
scroll to position [0, 56]
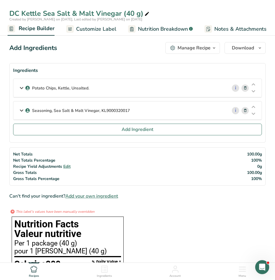
click at [204, 48] on div "Manage Recipe" at bounding box center [194, 47] width 33 height 7
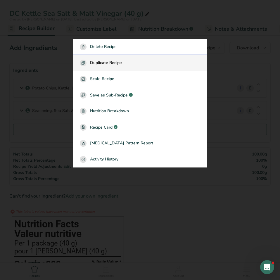
click at [119, 64] on span "Duplicate Recipe" at bounding box center [106, 63] width 32 height 7
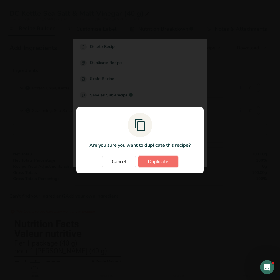
click at [159, 160] on span "Duplicate" at bounding box center [158, 161] width 20 height 7
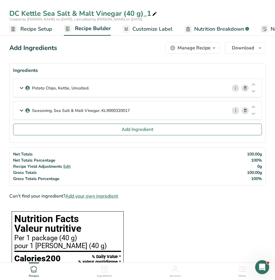
click at [129, 13] on div "DC Kettle Sea Salt & Malt Vinegar (40 g)_1" at bounding box center [83, 13] width 149 height 11
drag, startPoint x: 127, startPoint y: 13, endPoint x: 185, endPoint y: 14, distance: 58.1
click at [185, 14] on input "DC Kettle Sea Salt & Malt Vinegar (40 g)_1" at bounding box center [137, 13] width 256 height 11
type input "DC Kettle Sea Salt & Malt Vinegar (28 g)"
click at [37, 32] on span "Recipe Setup" at bounding box center [36, 29] width 32 height 8
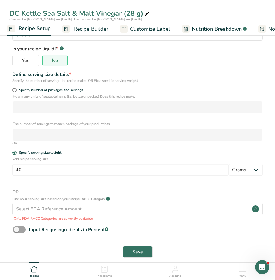
scroll to position [86, 0]
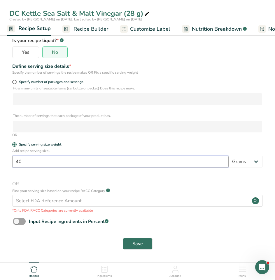
drag, startPoint x: 38, startPoint y: 161, endPoint x: 1, endPoint y: 157, distance: 37.3
click at [1, 157] on section "Recipe name * DC Kettle Sea Salt & Malt Vinegar (28 g) Recipe code .a-a{fill:#3…" at bounding box center [137, 103] width 275 height 318
type input "28"
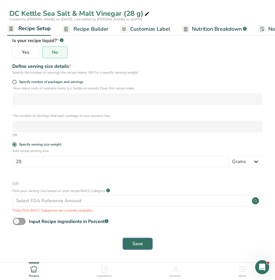
click at [135, 245] on span "Save" at bounding box center [137, 243] width 11 height 7
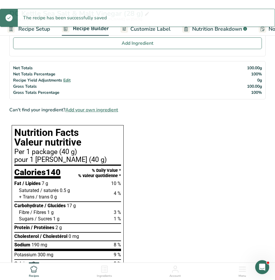
click at [162, 30] on span "Customize Label" at bounding box center [150, 29] width 40 height 8
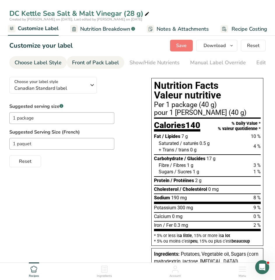
click at [115, 64] on div "Front of Pack Label" at bounding box center [95, 63] width 47 height 8
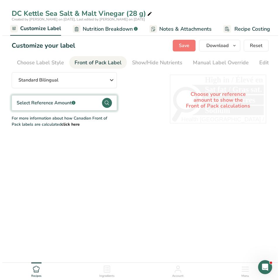
scroll to position [0, 57]
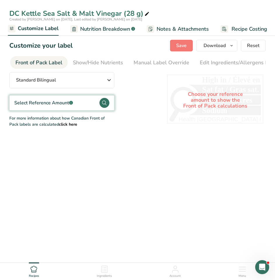
click at [104, 104] on circle at bounding box center [105, 103] width 10 height 10
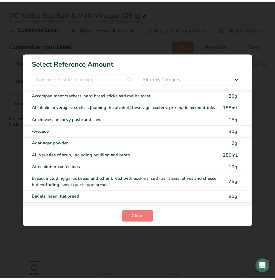
scroll to position [0, 111]
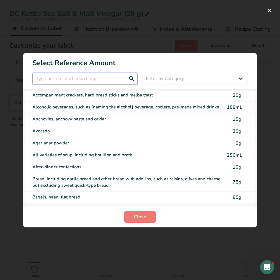
click at [95, 80] on input "FOP Category Selection Modal" at bounding box center [84, 79] width 105 height 12
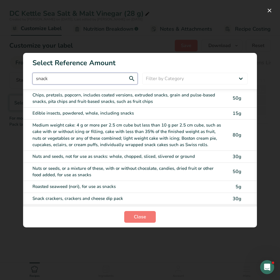
type input "snack"
click at [98, 97] on div "Chips, pretzels, popcorn, includes coated versions, extruded snacks, grain and …" at bounding box center [127, 98] width 191 height 13
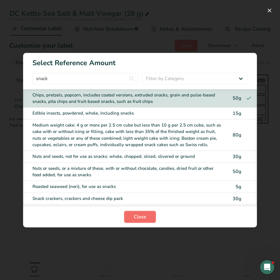
click at [144, 214] on span "Close" at bounding box center [140, 216] width 12 height 7
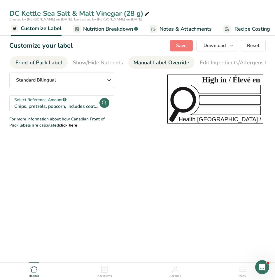
click at [164, 63] on div "Manual Label Override" at bounding box center [162, 63] width 56 height 8
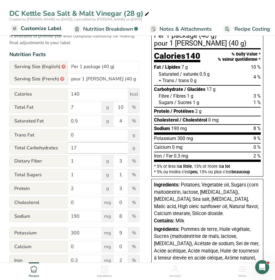
scroll to position [127, 0]
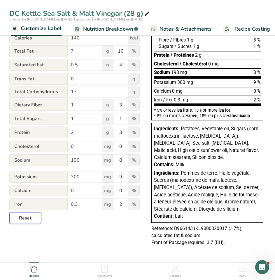
click at [18, 220] on button "Reset" at bounding box center [25, 218] width 32 height 12
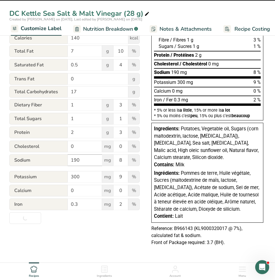
type input "Per 1 package (28g)"
type input "pour 1 paquet (28g)"
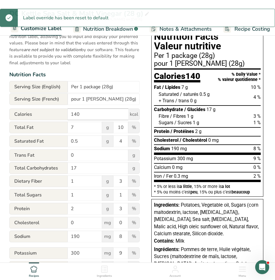
scroll to position [58, 0]
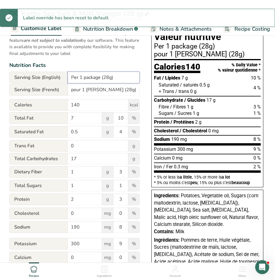
click at [109, 80] on input "Per 1 package (28g)" at bounding box center [104, 77] width 72 height 12
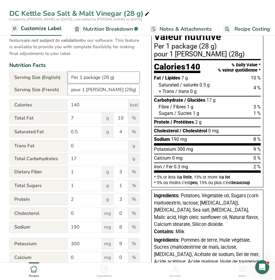
type input "Per 1 package (28 g)"
click at [109, 91] on input "pour 1 paquet (28g)" at bounding box center [104, 90] width 72 height 12
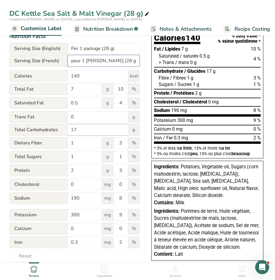
scroll to position [88, 0]
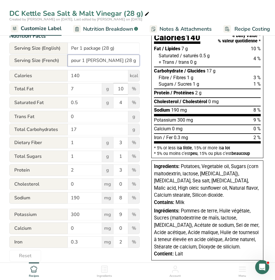
type input "pour 1 paquet (28 g)"
drag, startPoint x: 121, startPoint y: 90, endPoint x: 126, endPoint y: 90, distance: 5.5
click at [126, 90] on input "10" at bounding box center [121, 89] width 15 height 12
type input "9"
drag, startPoint x: 119, startPoint y: 103, endPoint x: 124, endPoint y: 104, distance: 5.3
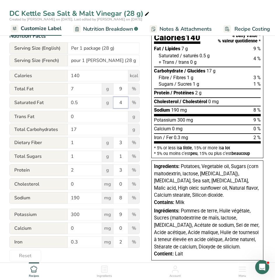
click at [124, 104] on input "4" at bounding box center [121, 103] width 15 height 12
type input "6"
type input "3"
drag, startPoint x: 89, startPoint y: 158, endPoint x: 55, endPoint y: 160, distance: 34.5
click at [55, 160] on div "Total Sugars 1 g 1 %" at bounding box center [74, 156] width 130 height 12
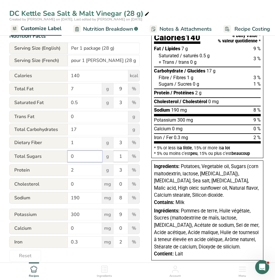
type input "0"
drag, startPoint x: 118, startPoint y: 158, endPoint x: 138, endPoint y: 157, distance: 19.6
click at [138, 157] on div "Total Sugars 0 g 1 %" at bounding box center [74, 156] width 130 height 12
type input "0"
click at [76, 214] on input "300" at bounding box center [85, 214] width 34 height 12
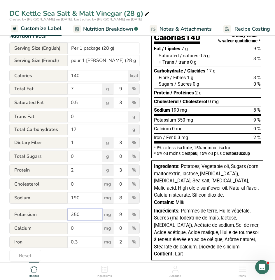
type input "350"
drag, startPoint x: 119, startPoint y: 217, endPoint x: 123, endPoint y: 217, distance: 3.8
click at [123, 217] on input "9" at bounding box center [121, 214] width 15 height 12
type input "10"
drag, startPoint x: 84, startPoint y: 230, endPoint x: 78, endPoint y: 230, distance: 5.6
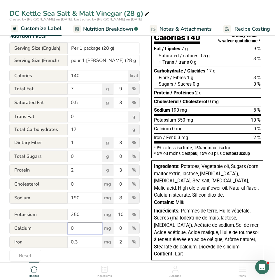
click at [78, 230] on input "0" at bounding box center [85, 228] width 34 height 12
drag, startPoint x: 74, startPoint y: 242, endPoint x: 77, endPoint y: 242, distance: 3.8
click at [77, 242] on input "0.3" at bounding box center [85, 242] width 34 height 12
click at [76, 242] on input "0.3" at bounding box center [85, 242] width 34 height 12
drag, startPoint x: 75, startPoint y: 242, endPoint x: 80, endPoint y: 243, distance: 4.8
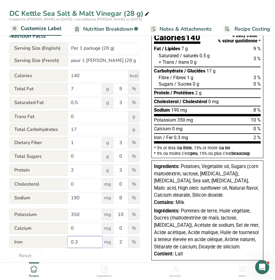
click at [80, 243] on input "0.3" at bounding box center [85, 242] width 34 height 12
type input "0.4"
drag, startPoint x: 123, startPoint y: 143, endPoint x: 119, endPoint y: 143, distance: 3.8
click at [119, 143] on input "3" at bounding box center [121, 143] width 15 height 12
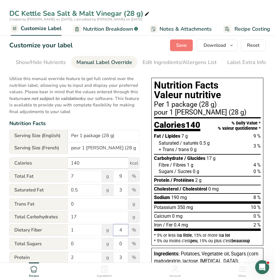
scroll to position [0, 0]
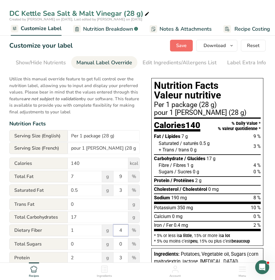
type input "4"
click at [181, 46] on span "Save" at bounding box center [181, 45] width 11 height 7
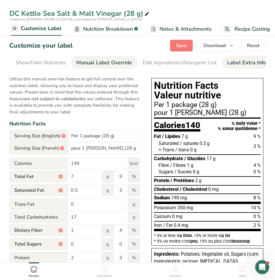
click at [234, 62] on div "Label Extra Info" at bounding box center [246, 63] width 39 height 8
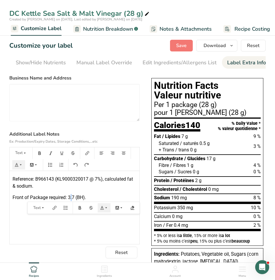
click at [71, 198] on span "Front of Package required: 3.7 (BH)." at bounding box center [50, 197] width 74 height 6
click at [180, 48] on span "Save" at bounding box center [181, 45] width 11 height 7
click at [228, 44] on button "Download" at bounding box center [216, 46] width 41 height 12
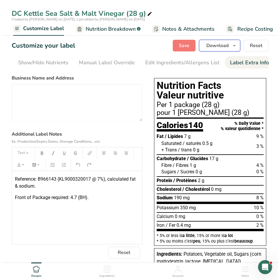
scroll to position [0, 109]
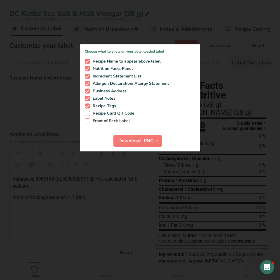
click at [88, 121] on span at bounding box center [87, 120] width 5 height 5
click at [88, 121] on input "Front of Pack Label" at bounding box center [87, 121] width 4 height 4
checkbox input "true"
click at [157, 139] on icon "button" at bounding box center [157, 140] width 5 height 7
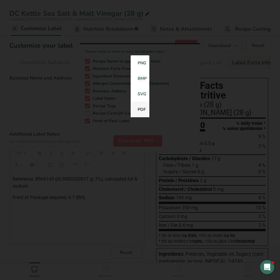
click at [141, 109] on link "PDF" at bounding box center [139, 109] width 19 height 15
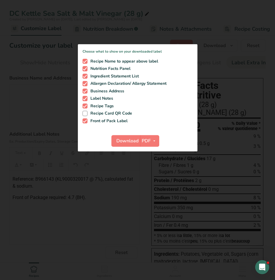
click at [181, 31] on div at bounding box center [137, 140] width 275 height 280
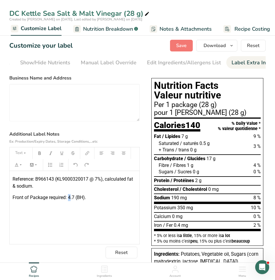
click at [70, 199] on span "Front of Package required: 4.7 (BH)." at bounding box center [50, 197] width 74 height 6
click at [70, 198] on span "Front of Package required: 4.7 (BH)." at bounding box center [50, 197] width 74 height 6
drag, startPoint x: 71, startPoint y: 198, endPoint x: 106, endPoint y: 197, distance: 35.0
click at [104, 197] on p "Front of Package required: 4.7 (BH)." at bounding box center [75, 197] width 124 height 7
click at [190, 43] on button "Save" at bounding box center [181, 46] width 23 height 12
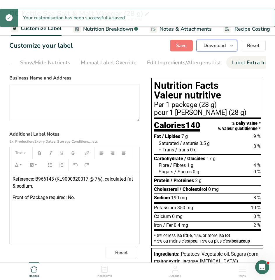
click at [226, 46] on span "Download" at bounding box center [215, 45] width 22 height 7
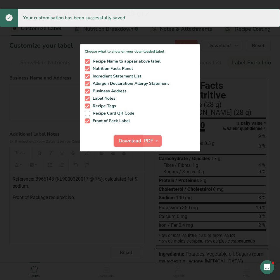
click at [140, 138] on span "Download" at bounding box center [129, 140] width 22 height 7
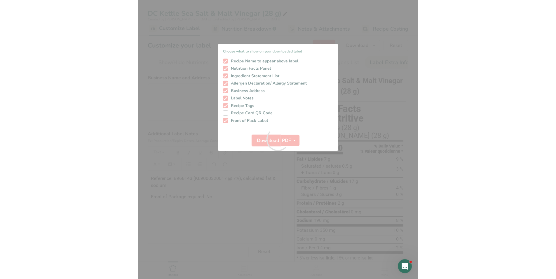
scroll to position [0, 0]
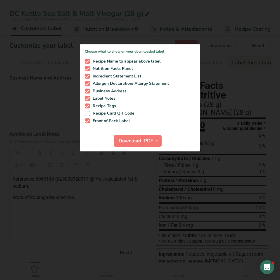
click at [187, 28] on div at bounding box center [140, 140] width 280 height 280
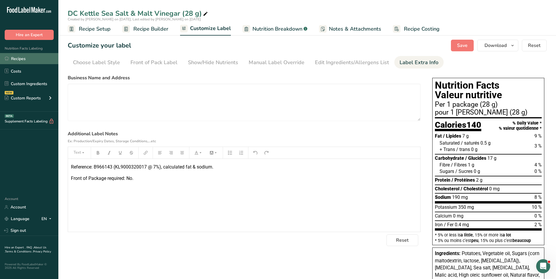
click at [14, 56] on link "Recipes" at bounding box center [29, 58] width 58 height 11
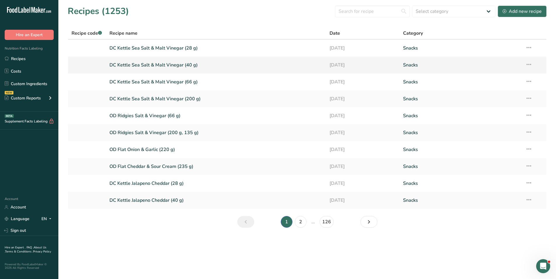
click at [142, 62] on link "DC Kettle Sea Salt & Malt Vinegar (40 g)" at bounding box center [215, 65] width 213 height 12
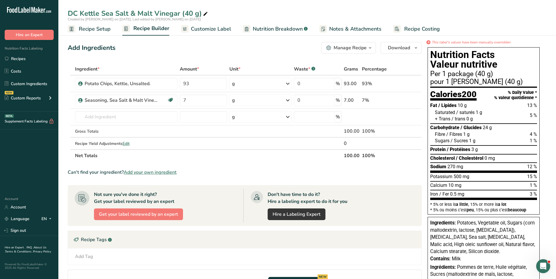
click at [275, 48] on div "Manage Recipe" at bounding box center [350, 47] width 33 height 7
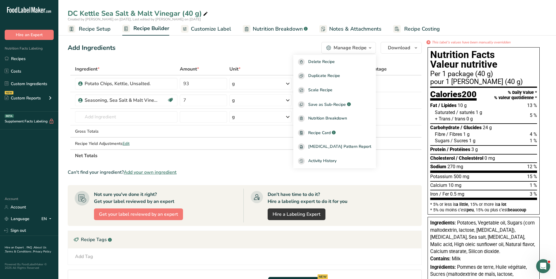
click at [254, 52] on div "Add Ingredients Manage Recipe Delete Recipe Duplicate Recipe Scale Recipe Save …" at bounding box center [245, 48] width 354 height 12
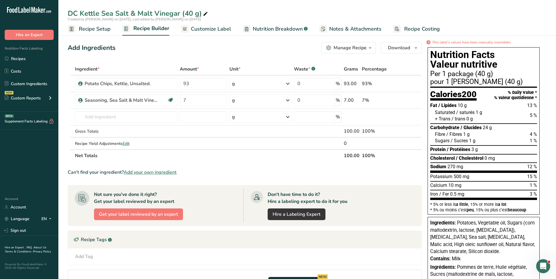
click at [216, 28] on span "Customize Label" at bounding box center [211, 29] width 40 height 8
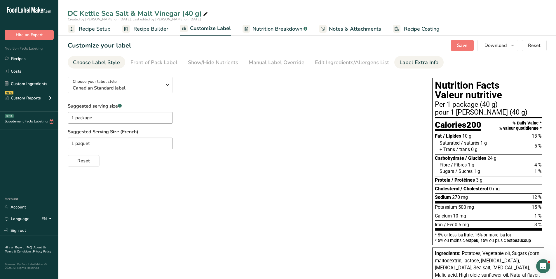
click at [275, 62] on div "Label Extra Info" at bounding box center [418, 63] width 39 height 8
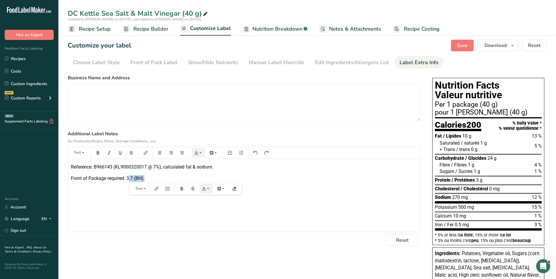
drag, startPoint x: 128, startPoint y: 177, endPoint x: 145, endPoint y: 177, distance: 17.5
click at [144, 177] on span "Front of Package required: 3.7 (BH)." at bounding box center [108, 179] width 74 height 6
click at [275, 43] on span "Save" at bounding box center [462, 45] width 11 height 7
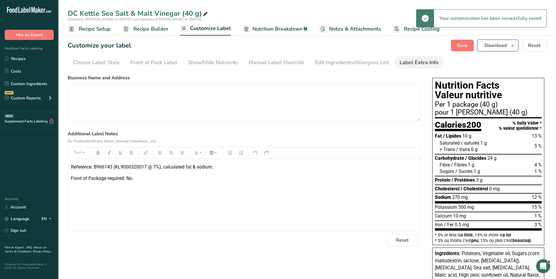
click at [275, 46] on span "Download" at bounding box center [495, 45] width 22 height 7
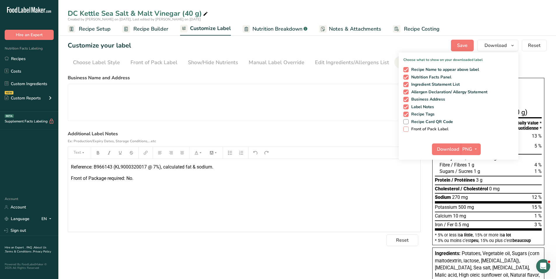
click at [275, 129] on span at bounding box center [405, 129] width 5 height 5
click at [275, 129] on input "Front of Pack Label" at bounding box center [405, 129] width 4 height 4
checkbox input "true"
click at [275, 149] on icon "button" at bounding box center [475, 149] width 5 height 7
click at [275, 188] on link "PDF" at bounding box center [471, 190] width 19 height 10
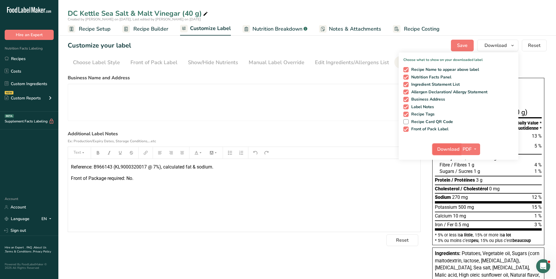
click at [275, 148] on span "Download" at bounding box center [448, 149] width 22 height 7
click at [17, 60] on link "Recipes" at bounding box center [29, 58] width 58 height 11
